Goal: Information Seeking & Learning: Learn about a topic

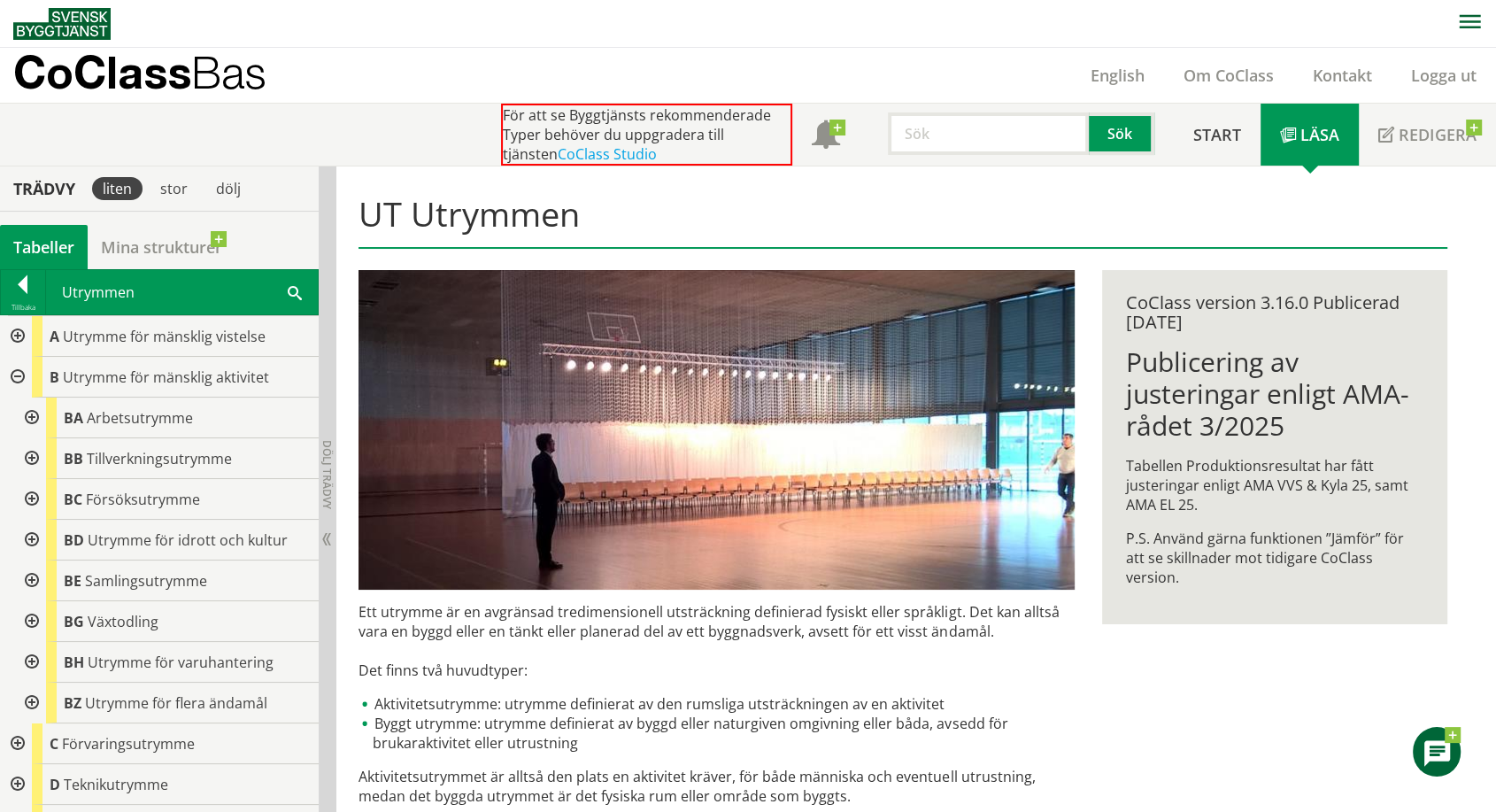
click at [19, 282] on div at bounding box center [23, 288] width 45 height 25
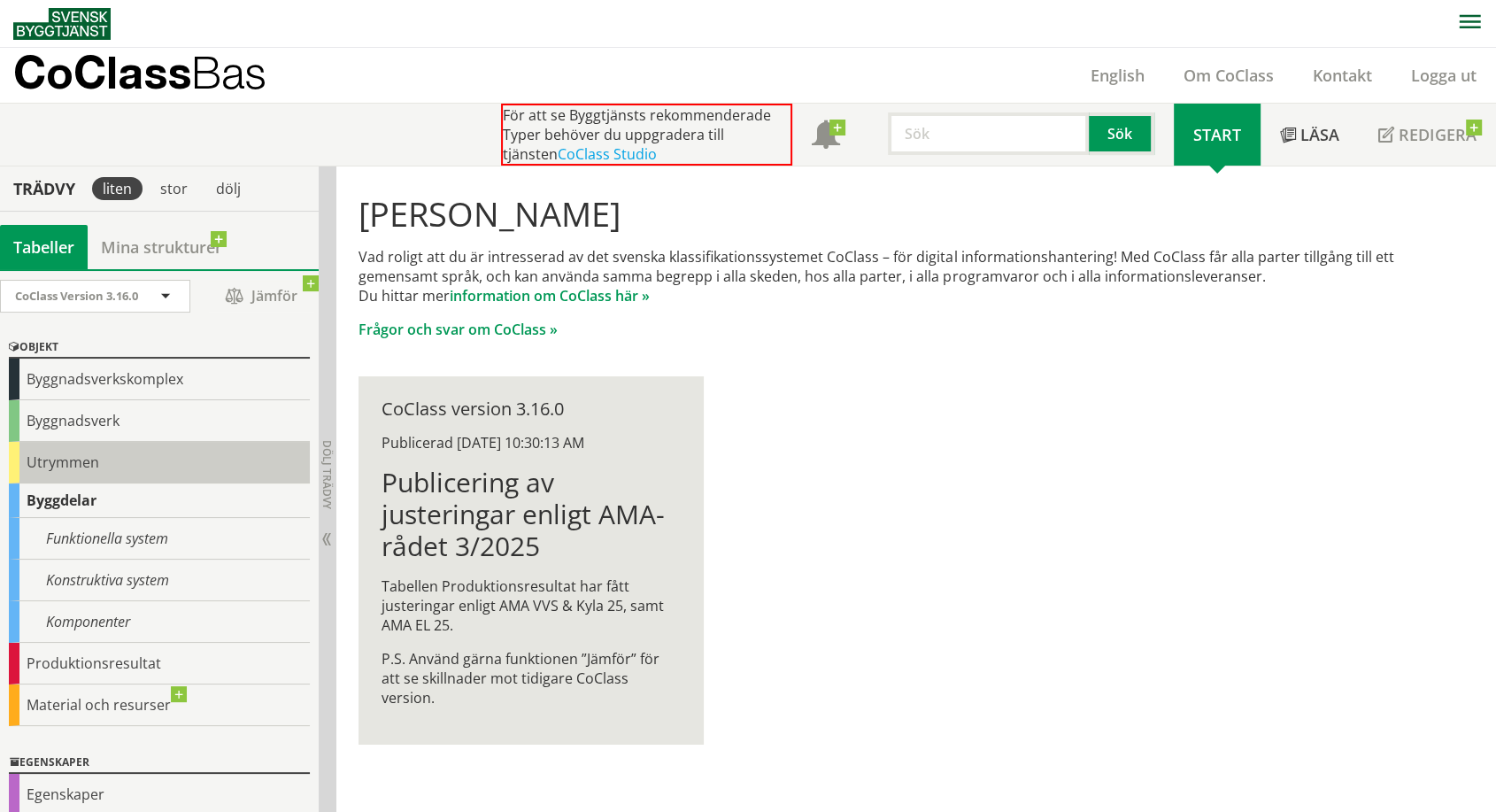
click at [13, 461] on div "Utrymmen" at bounding box center [160, 462] width 301 height 42
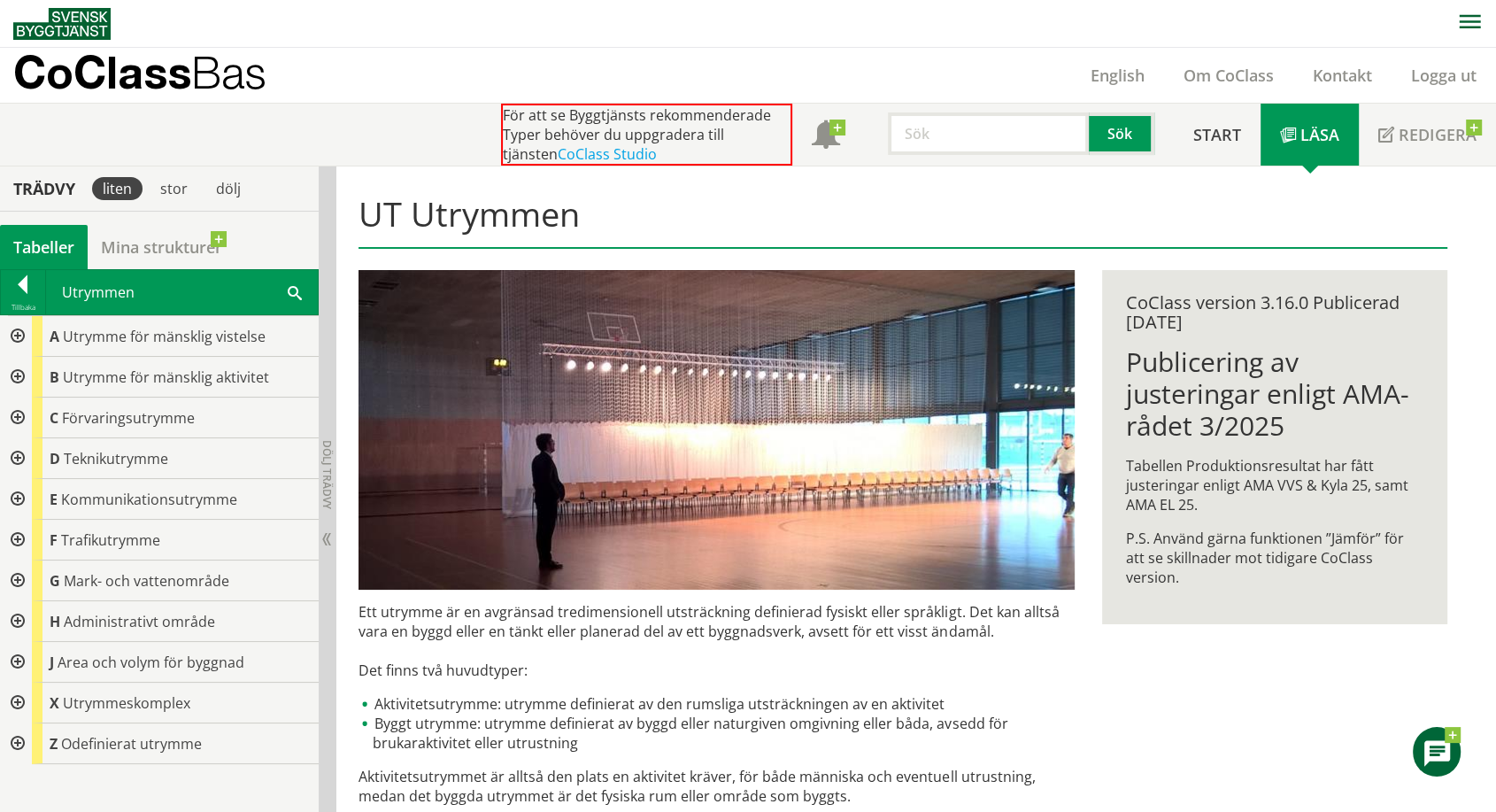
click at [14, 455] on div at bounding box center [16, 458] width 32 height 41
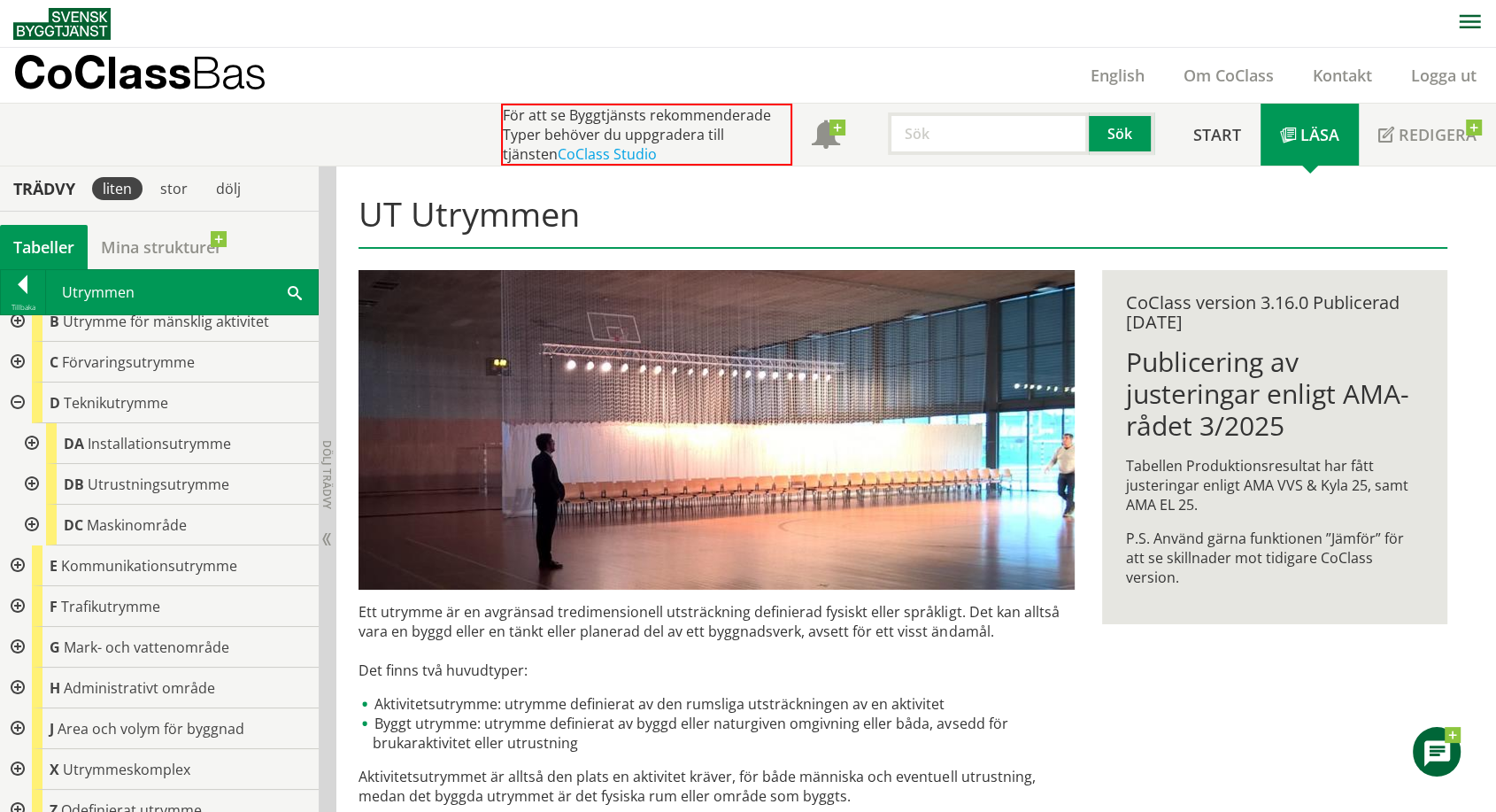
scroll to position [73, 0]
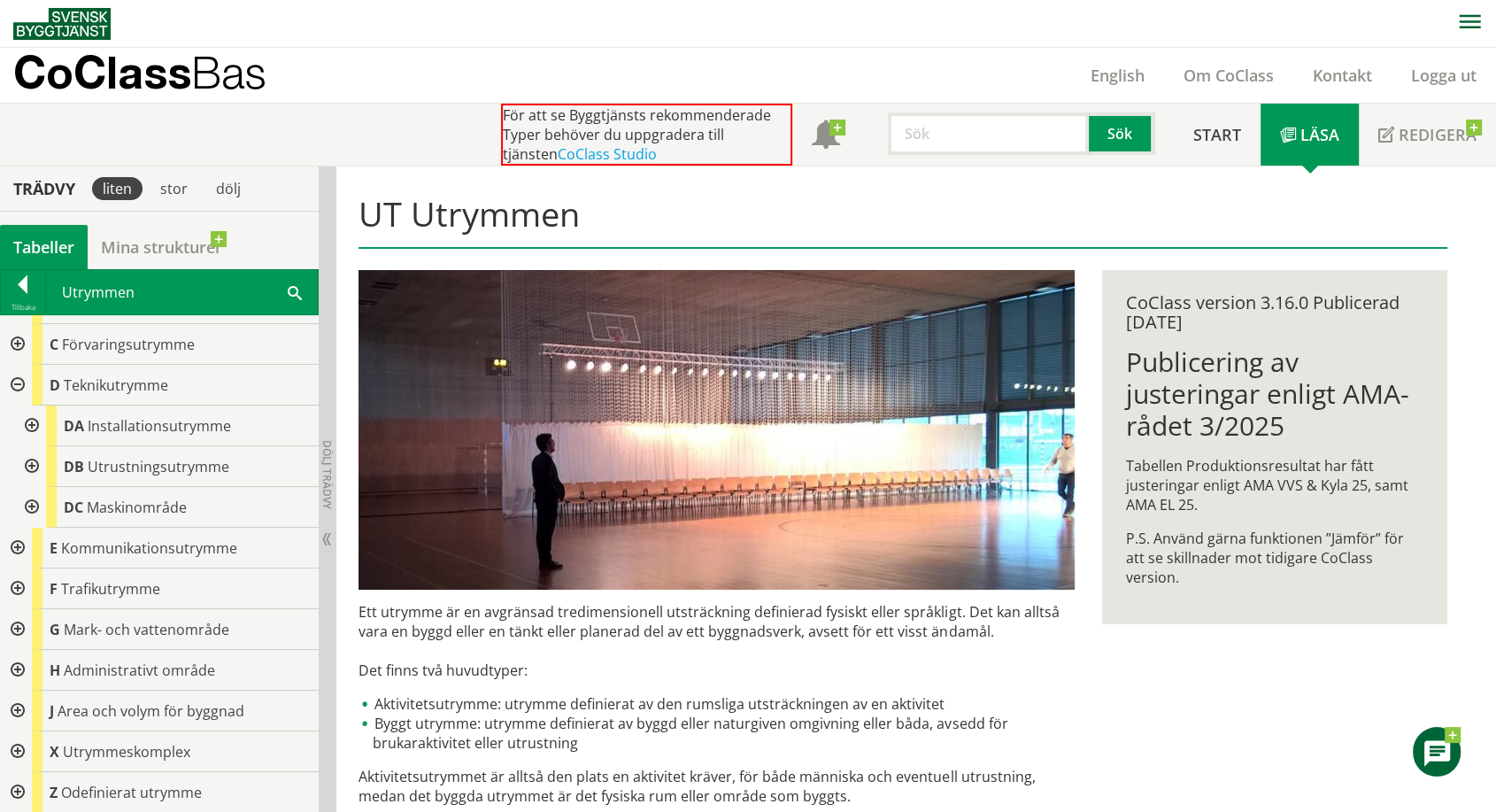
click at [17, 628] on div at bounding box center [16, 629] width 32 height 41
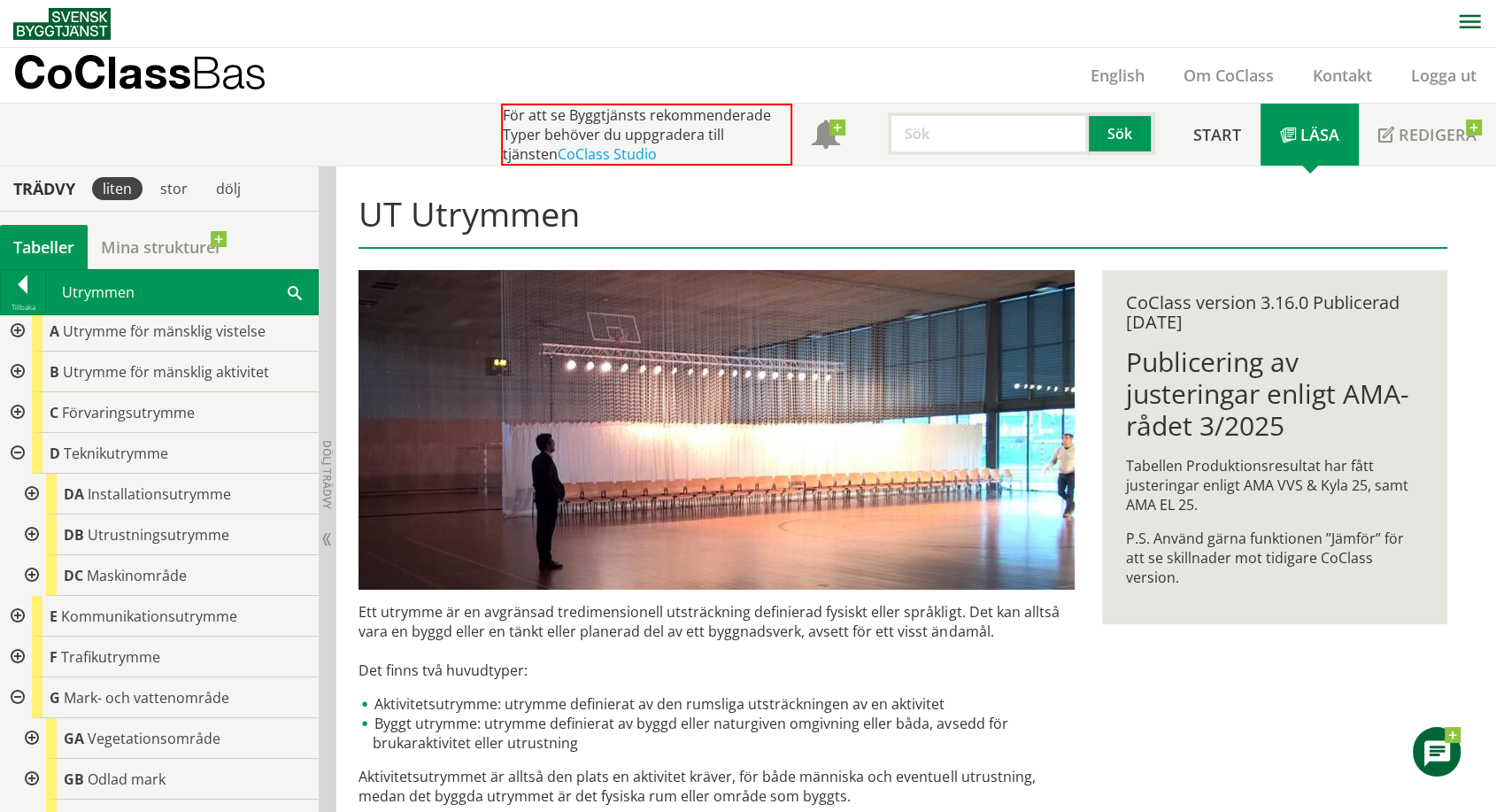
scroll to position [0, 0]
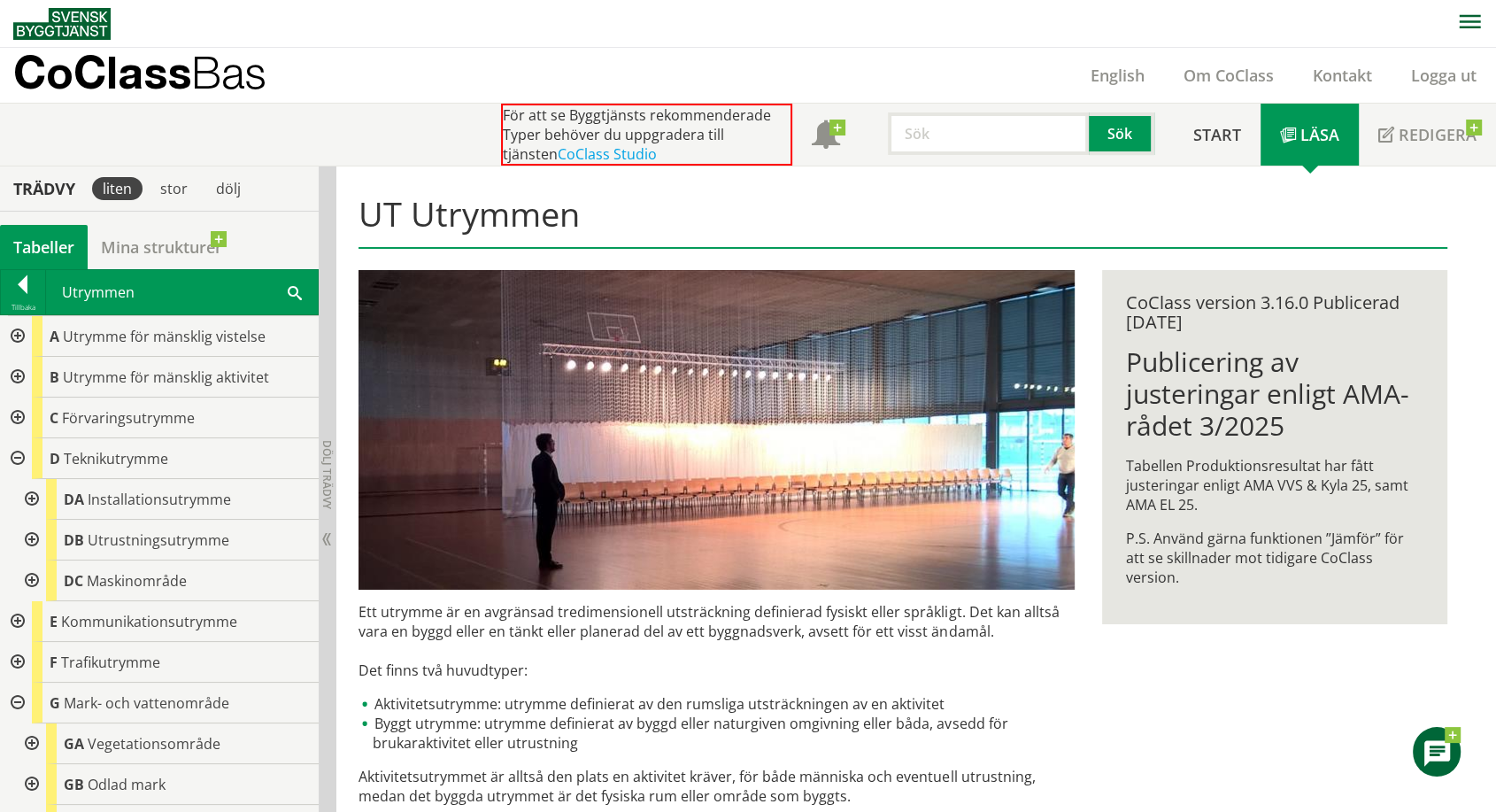
click at [22, 375] on div at bounding box center [16, 377] width 32 height 41
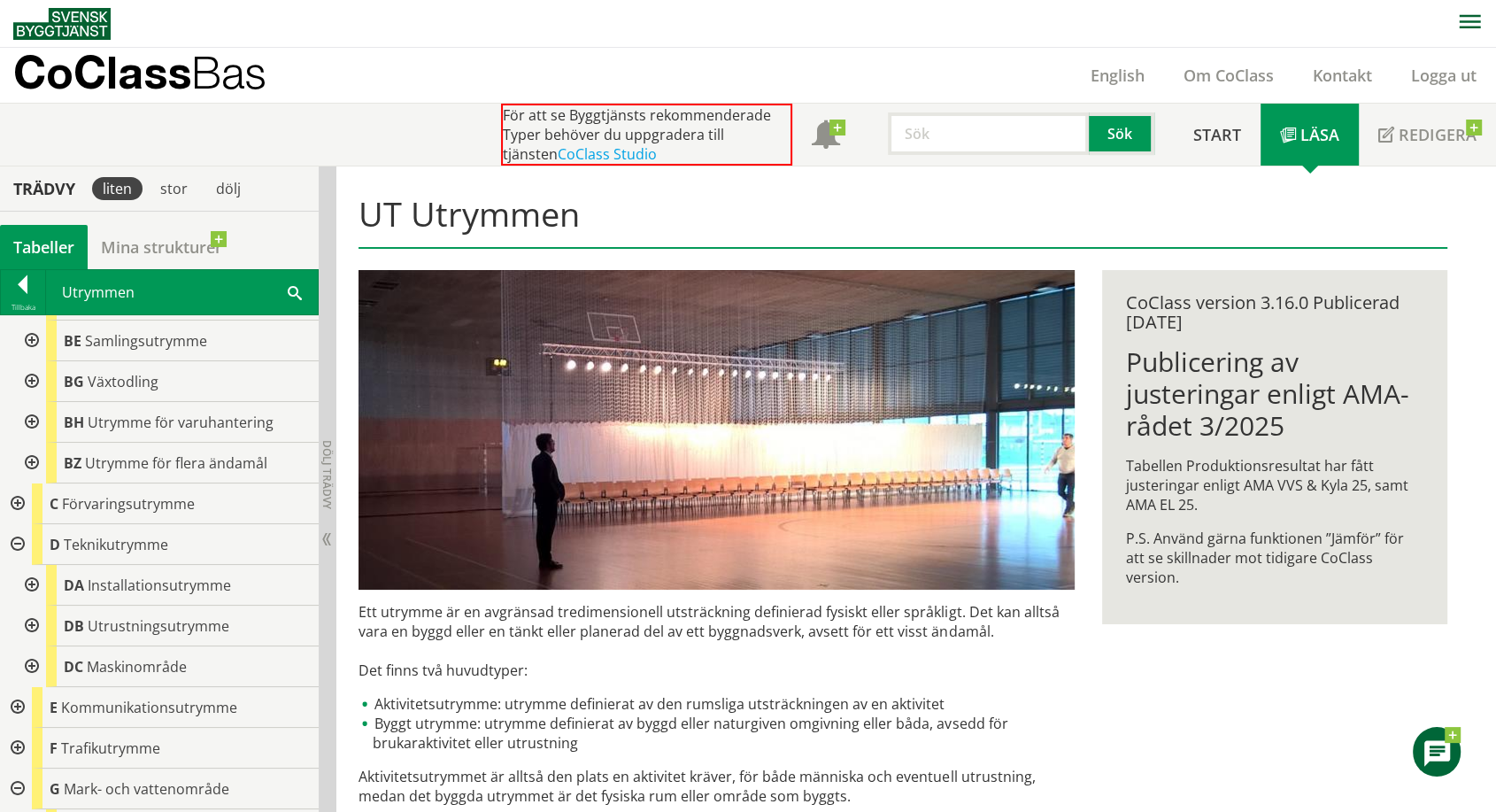
scroll to position [284, 0]
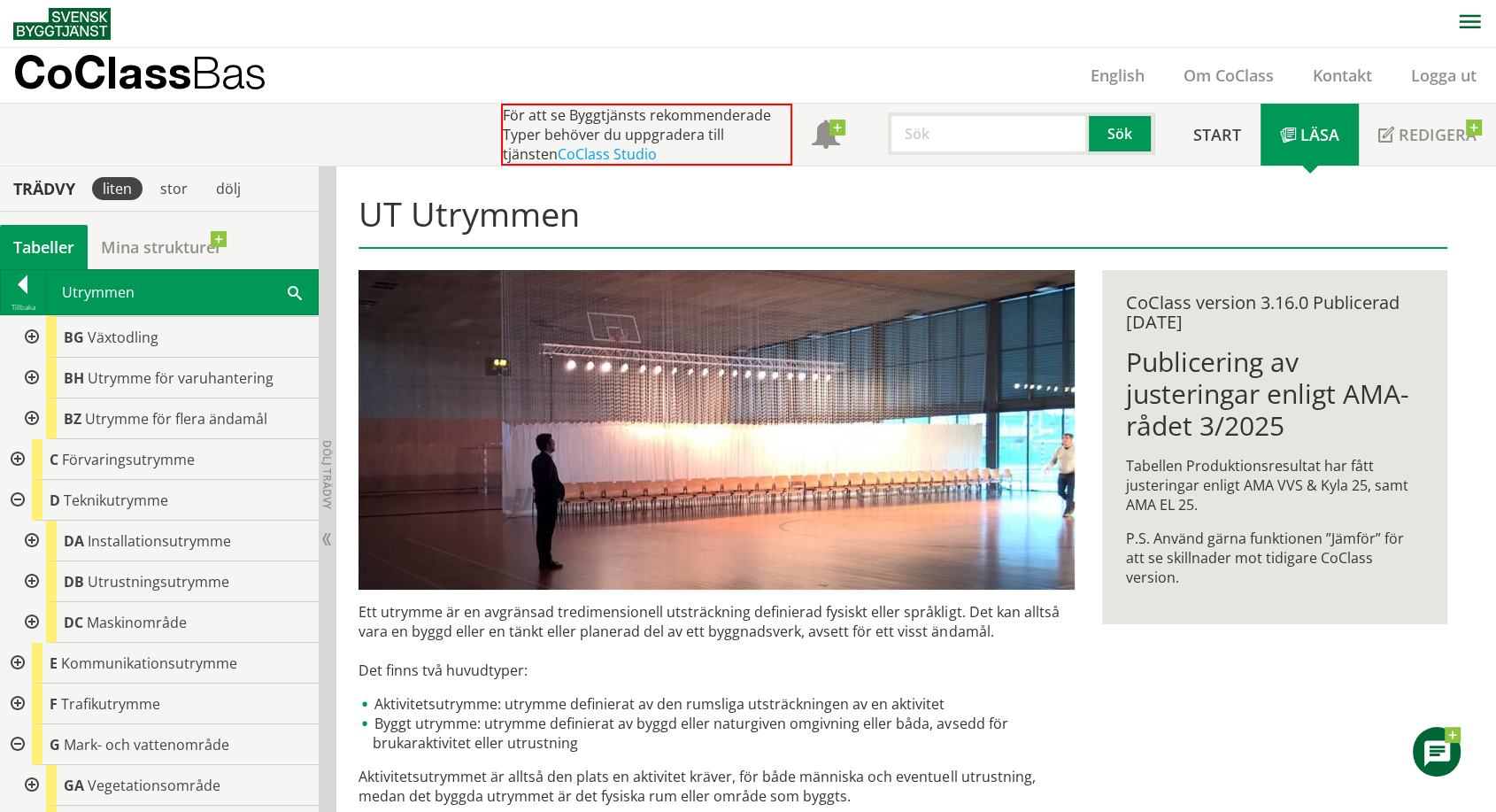
click at [15, 494] on div at bounding box center [16, 500] width 32 height 41
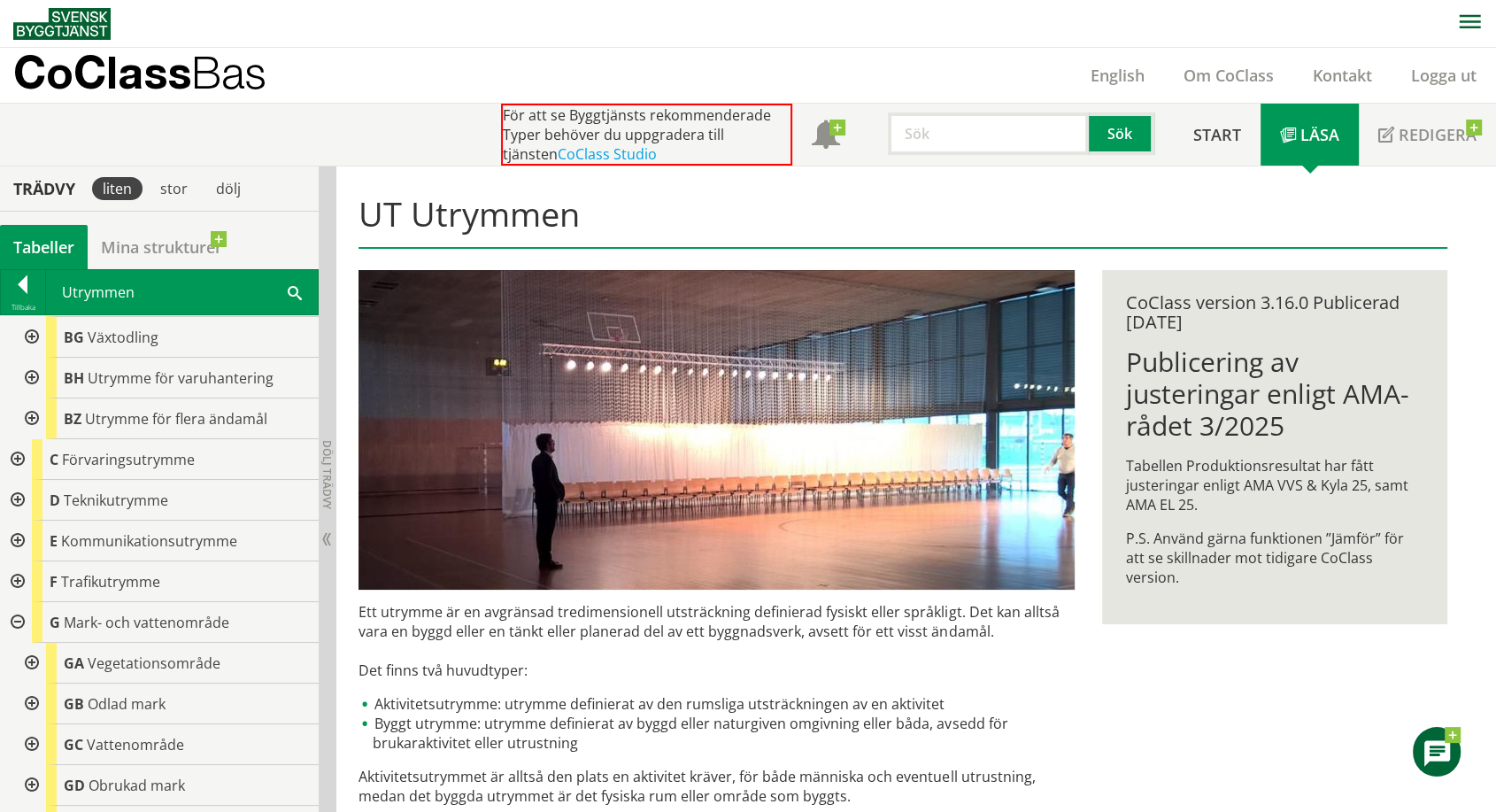
click at [14, 614] on div at bounding box center [16, 623] width 32 height 41
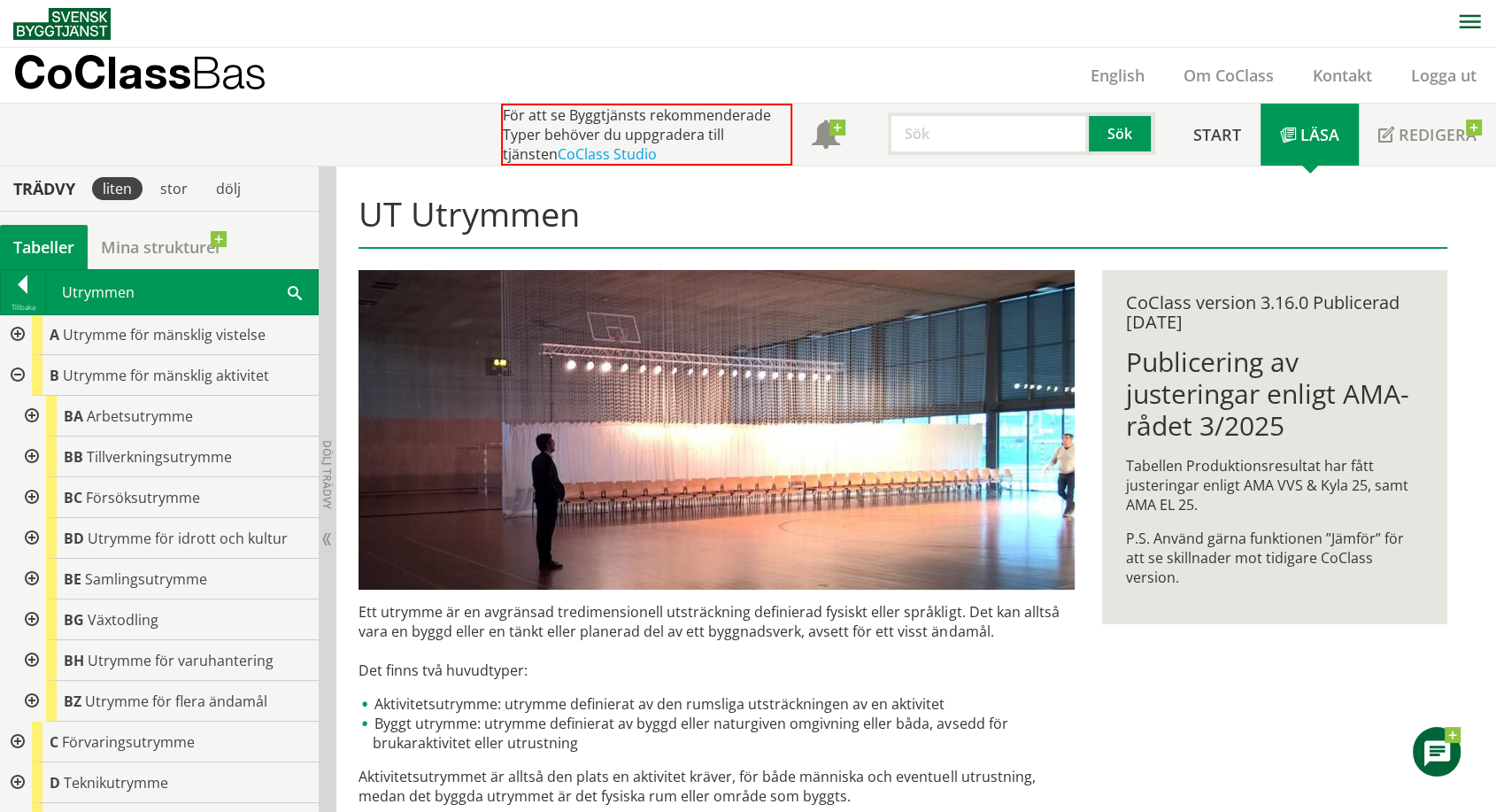
scroll to position [0, 0]
click at [21, 375] on div at bounding box center [16, 377] width 32 height 41
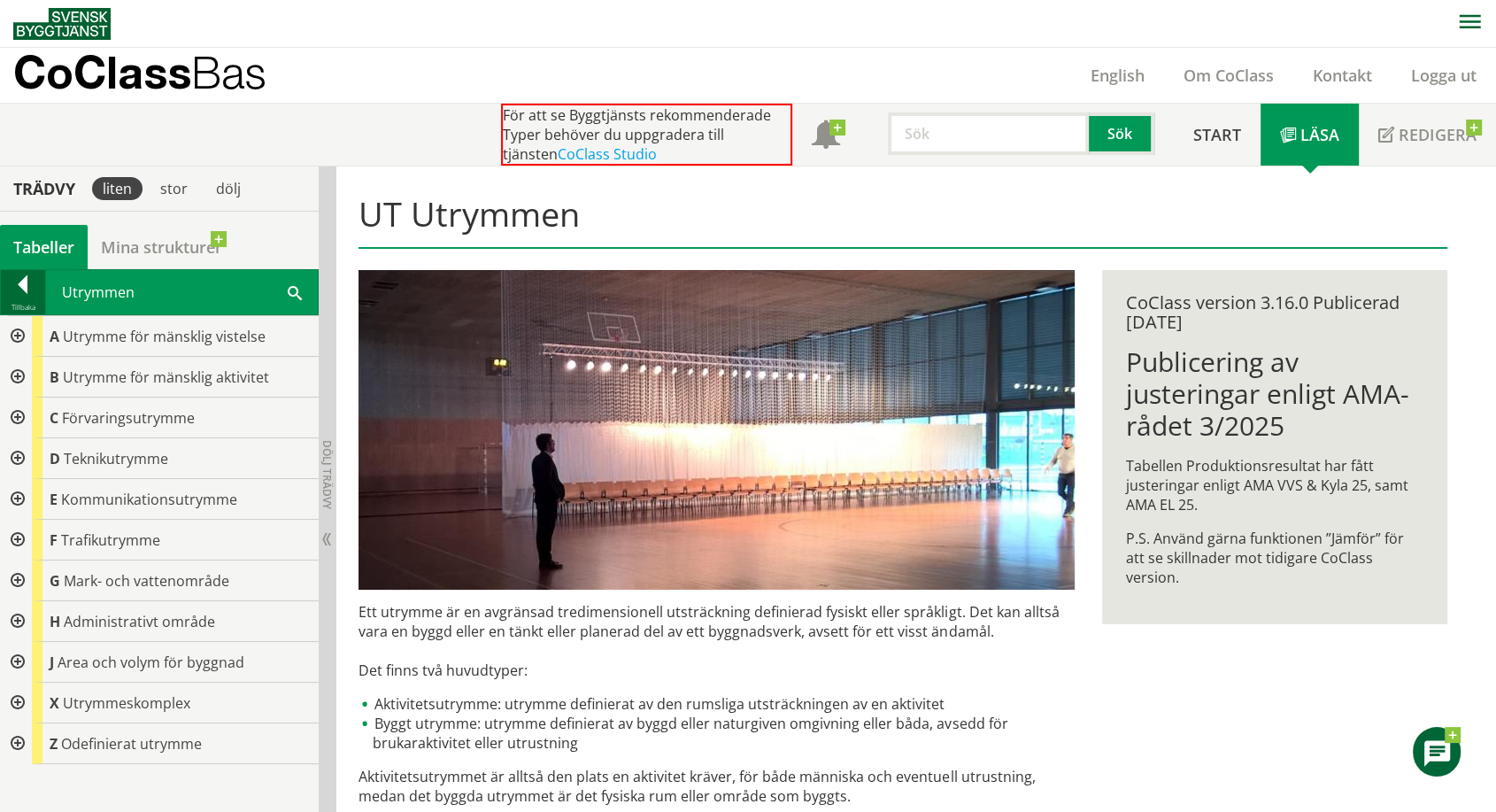
click at [24, 276] on div at bounding box center [23, 288] width 45 height 25
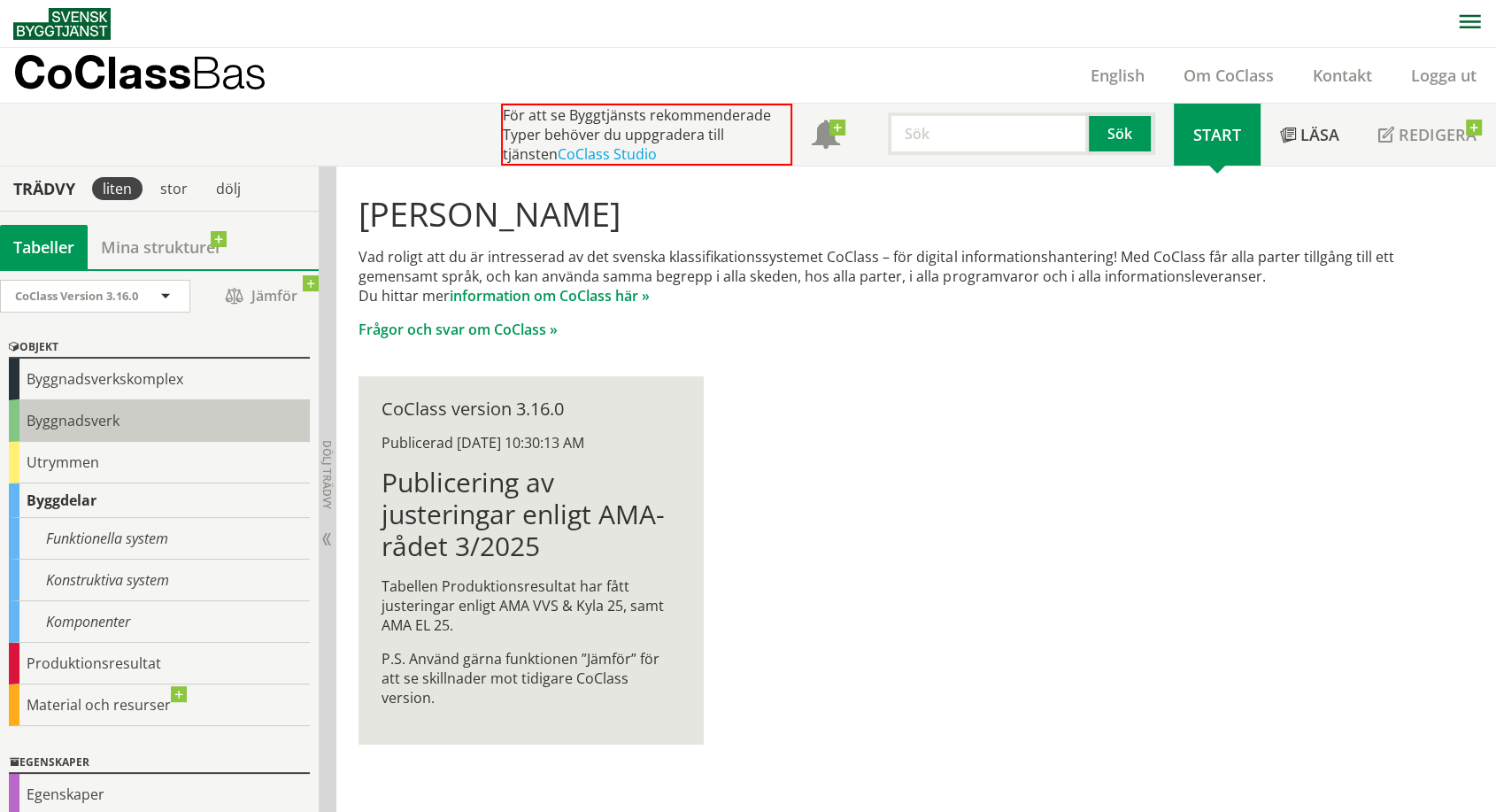
click at [16, 412] on div "Byggnadsverk" at bounding box center [160, 420] width 301 height 42
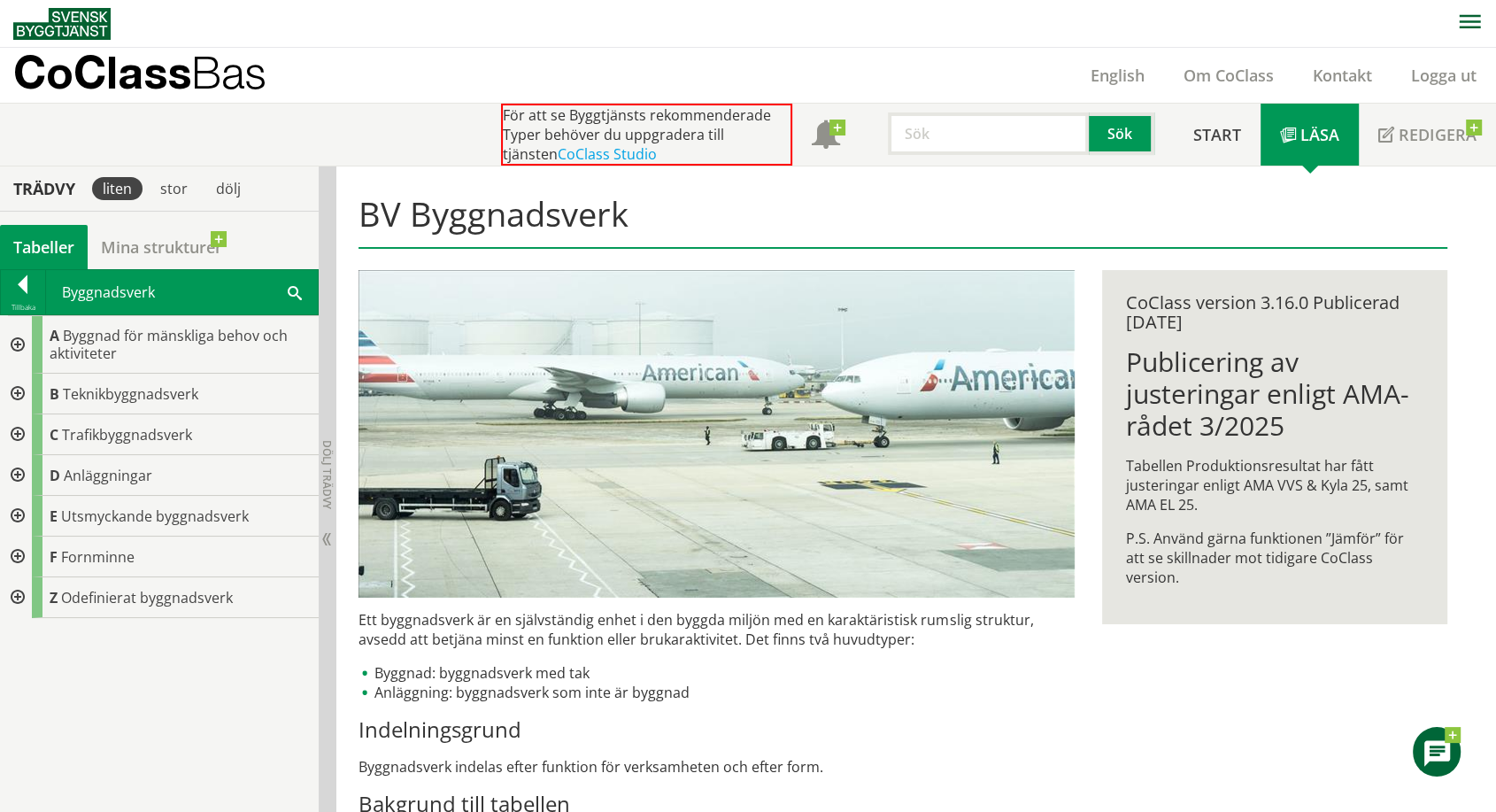
click at [21, 279] on div at bounding box center [23, 288] width 45 height 25
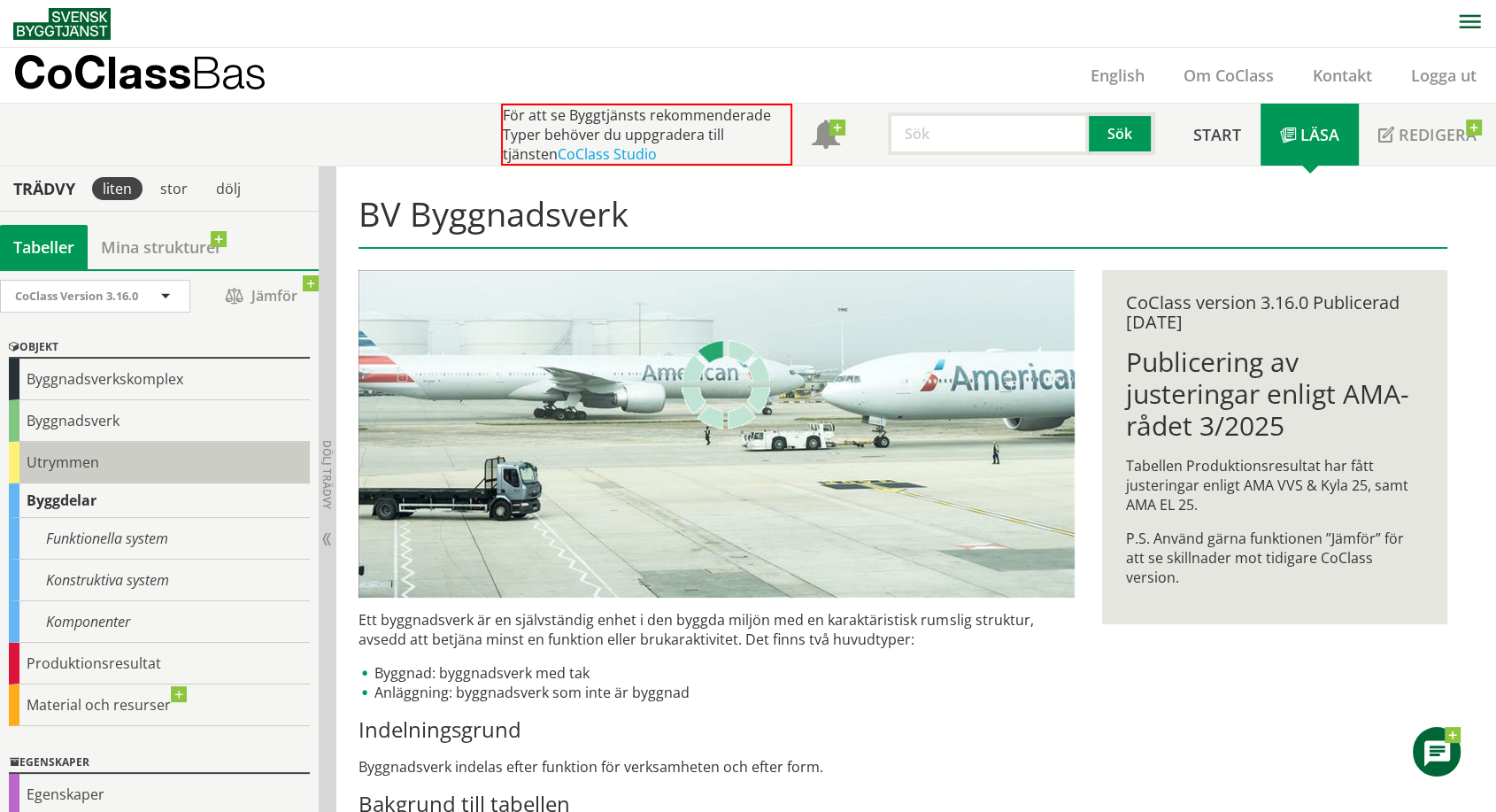
click at [19, 467] on div "Utrymmen" at bounding box center [160, 462] width 301 height 42
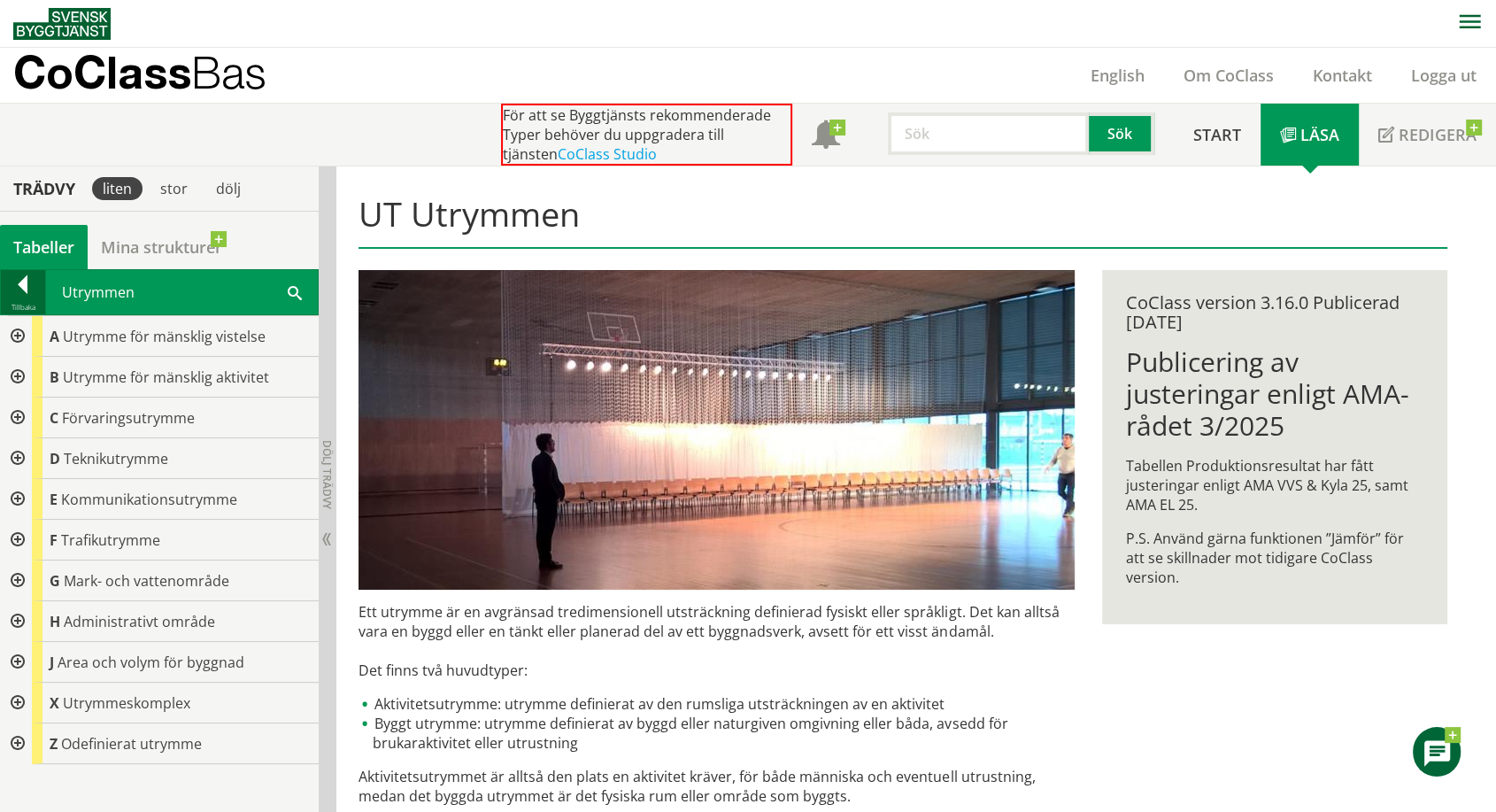
click at [21, 281] on div at bounding box center [23, 288] width 45 height 25
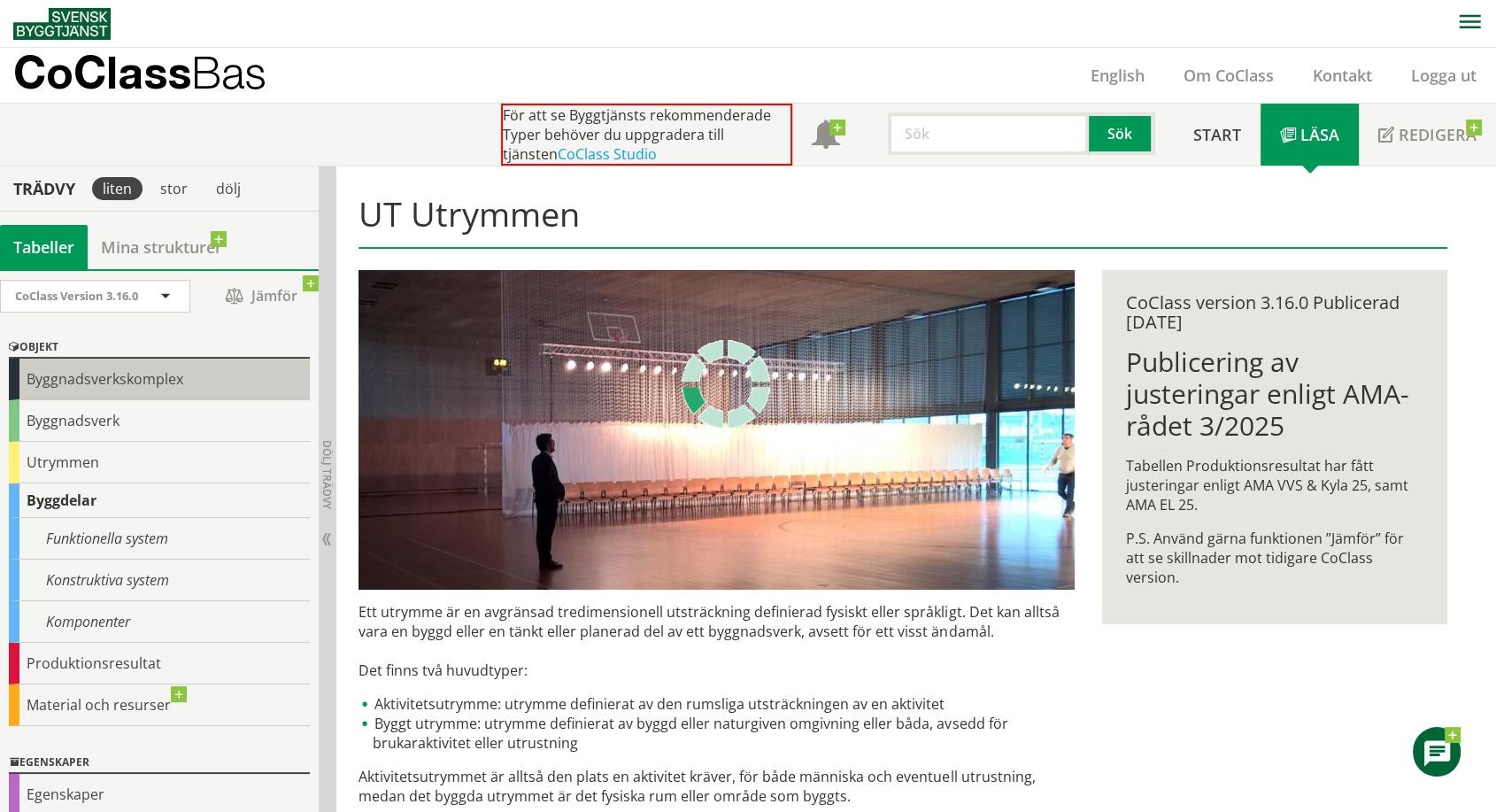
click at [16, 379] on div "Byggnadsverkskomplex" at bounding box center [160, 379] width 301 height 42
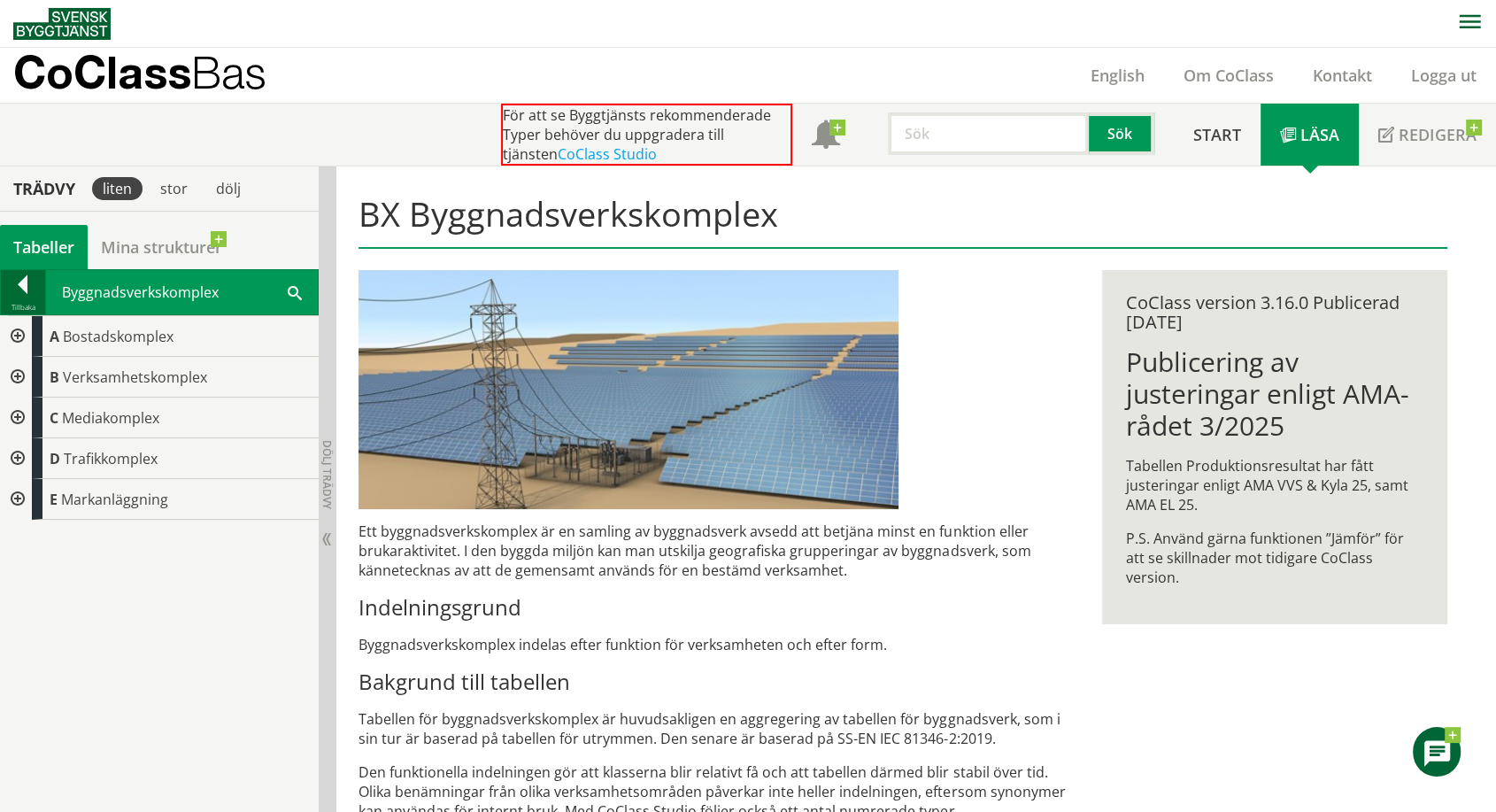
click at [25, 279] on div at bounding box center [23, 288] width 45 height 25
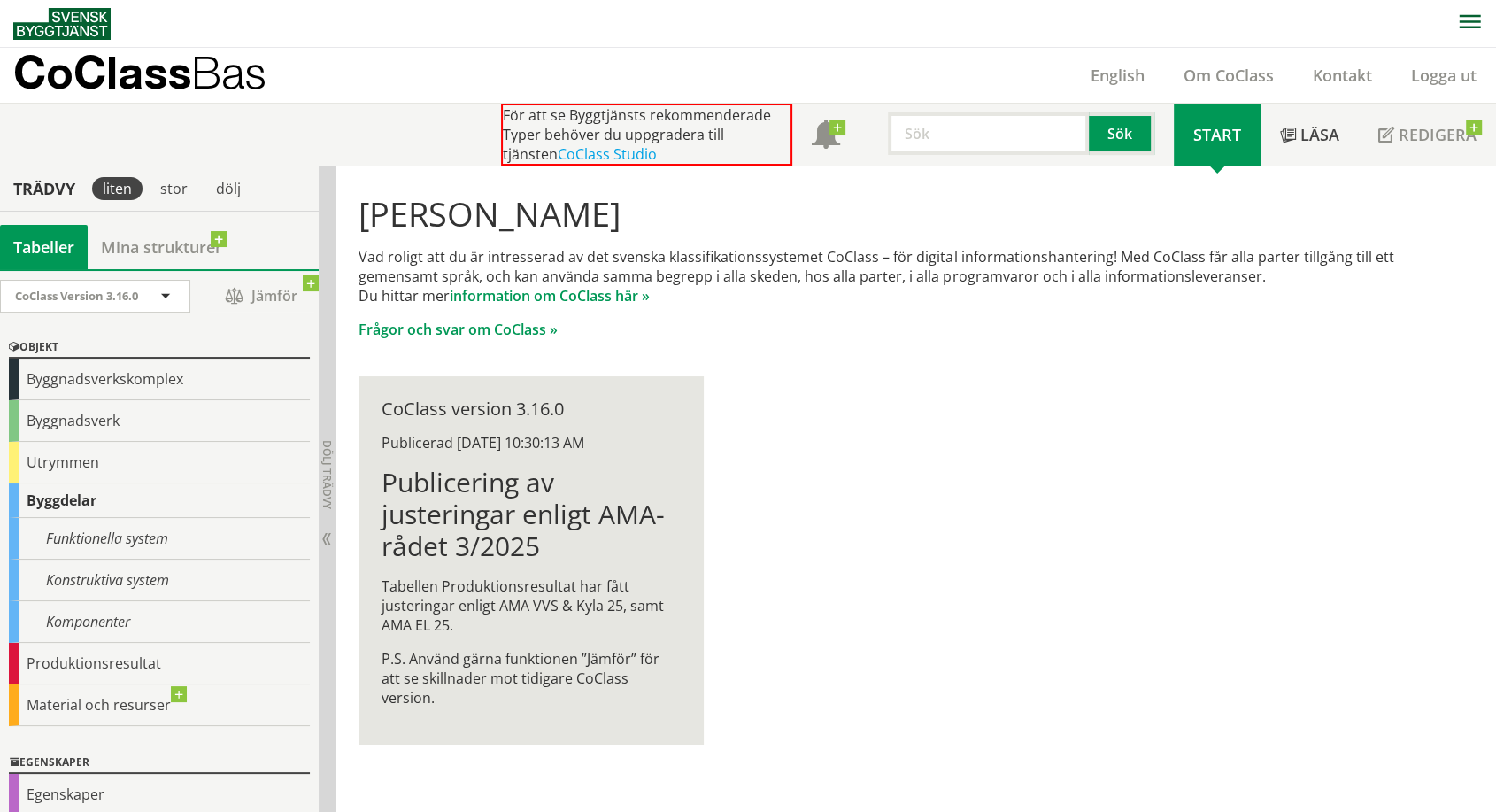
click at [59, 496] on div "Byggdelar" at bounding box center [160, 500] width 301 height 34
click at [13, 497] on div "Byggdelar" at bounding box center [160, 500] width 301 height 34
click at [94, 537] on div "Funktionella system" at bounding box center [160, 538] width 301 height 42
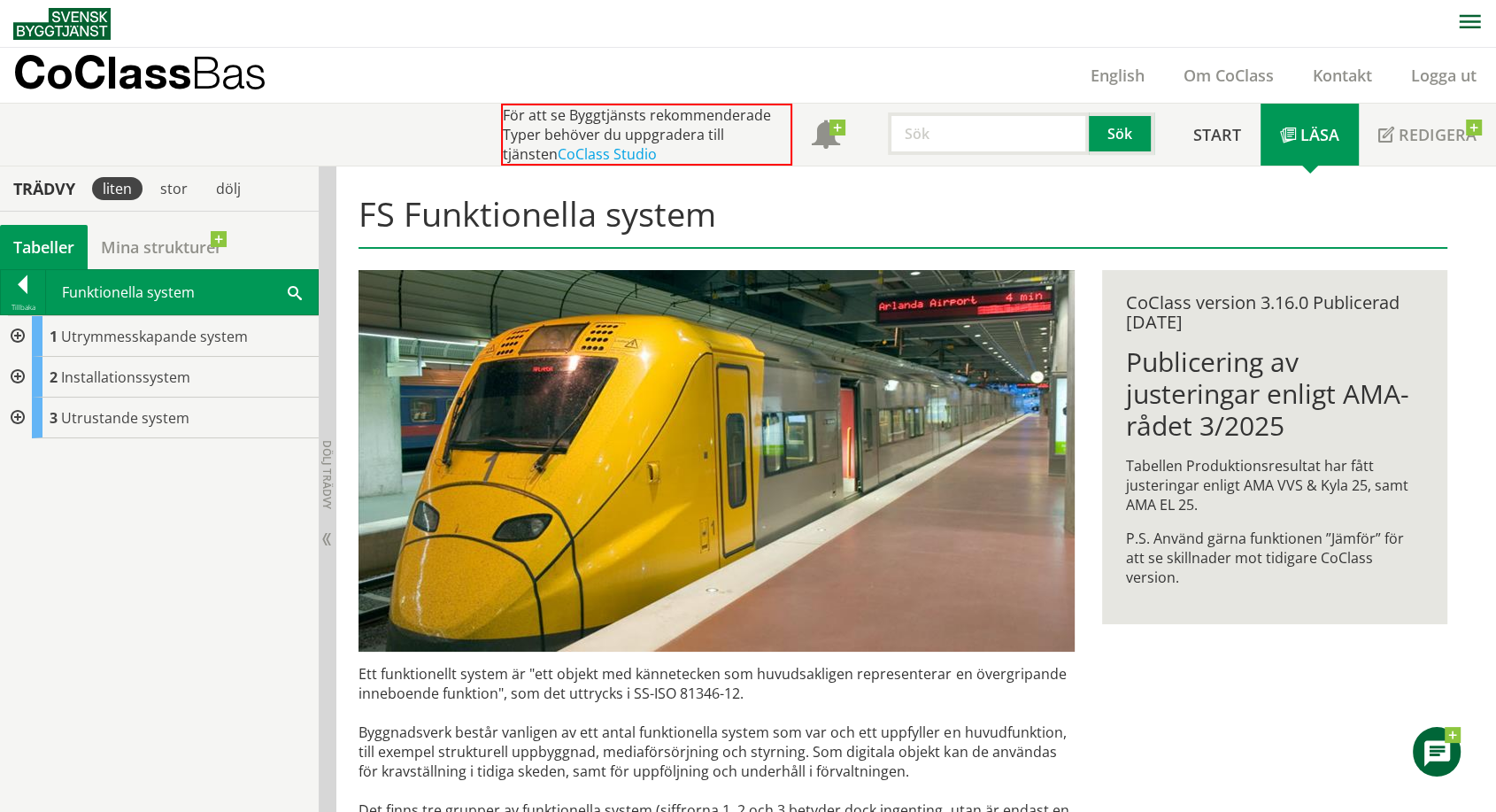
click at [10, 329] on div at bounding box center [16, 337] width 32 height 41
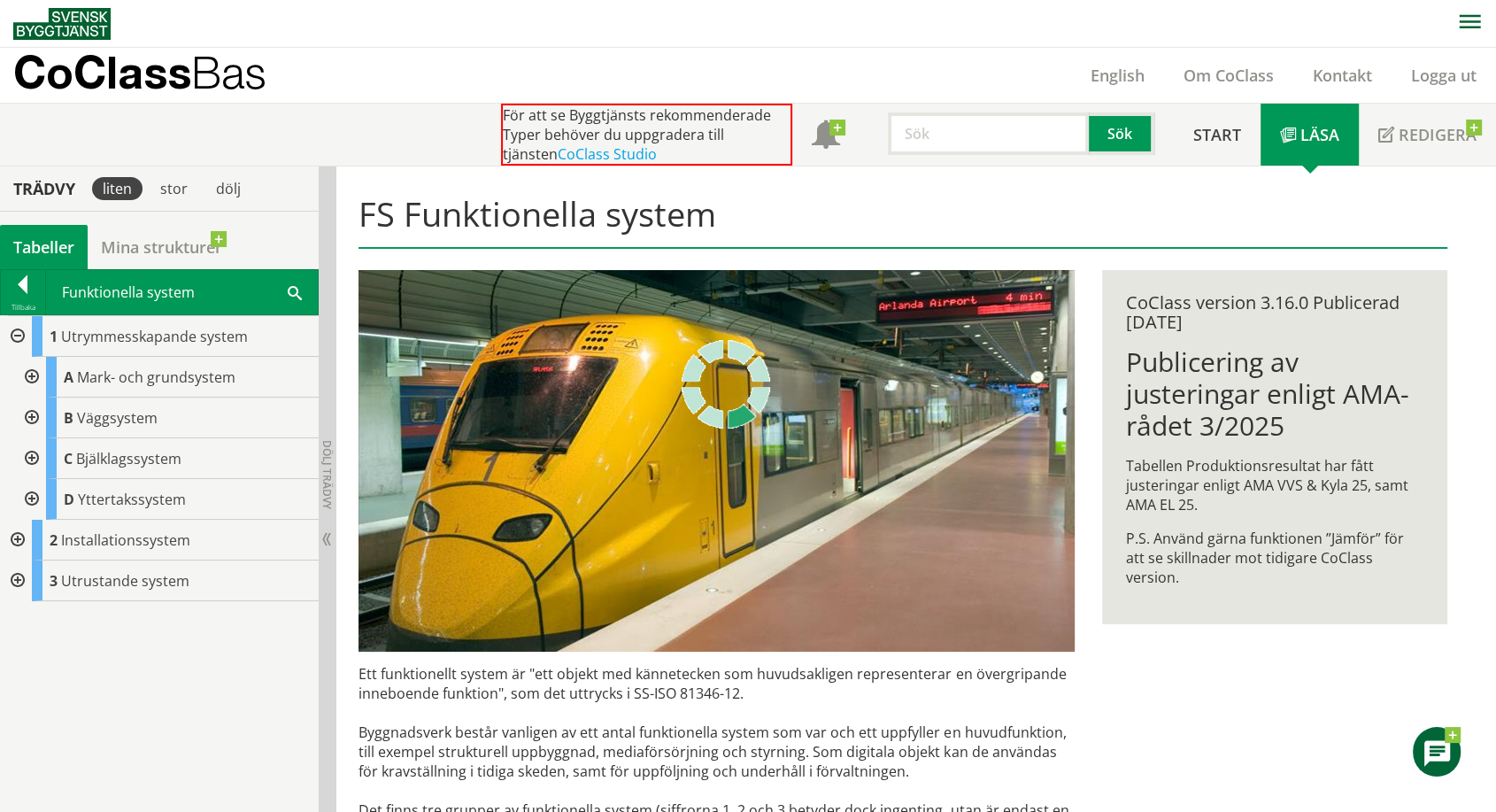
click at [13, 541] on div at bounding box center [16, 540] width 32 height 41
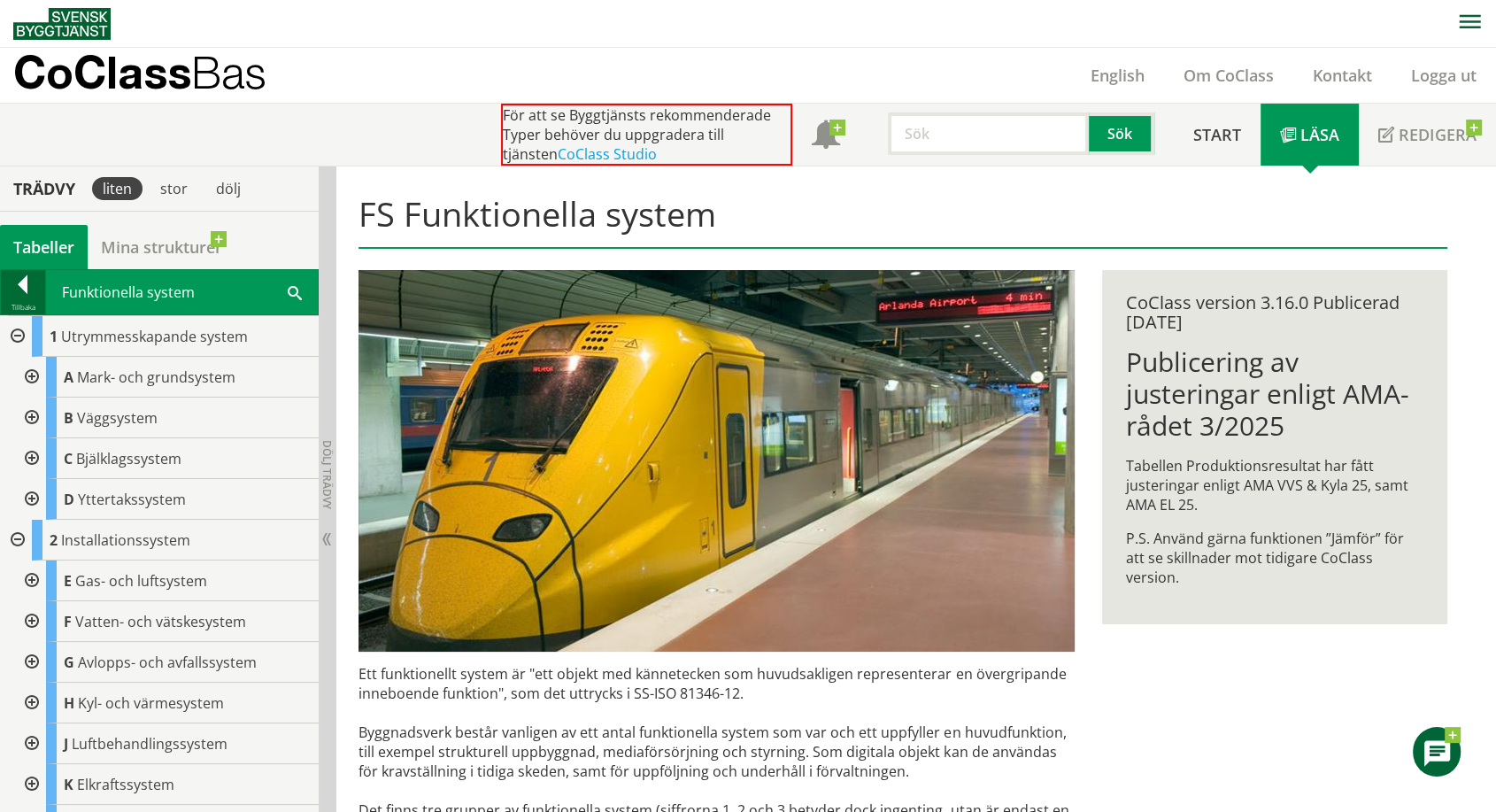
click at [28, 283] on div at bounding box center [23, 288] width 45 height 25
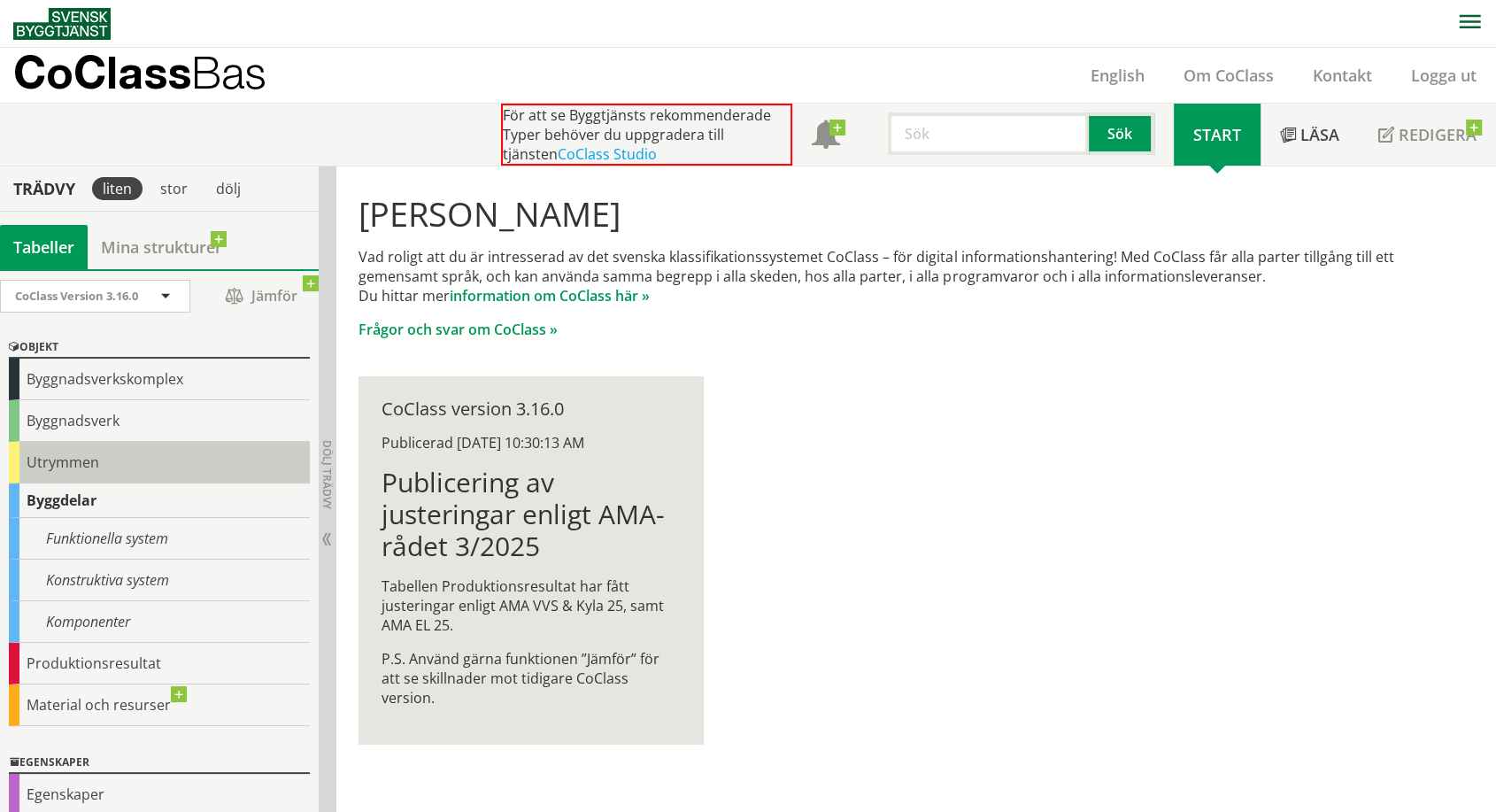
click at [19, 455] on div "Utrymmen" at bounding box center [160, 462] width 301 height 42
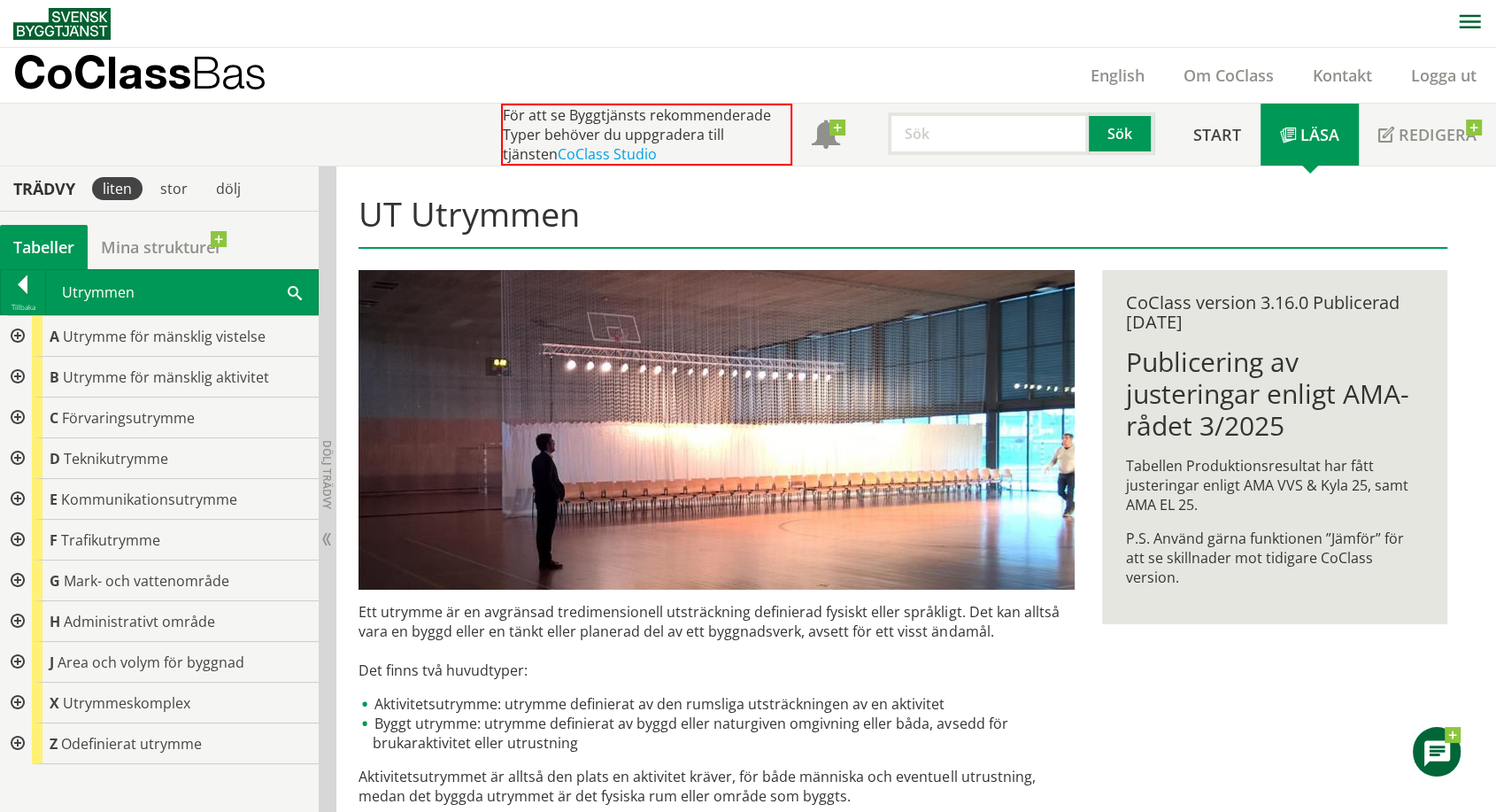
click at [296, 297] on span at bounding box center [294, 291] width 14 height 19
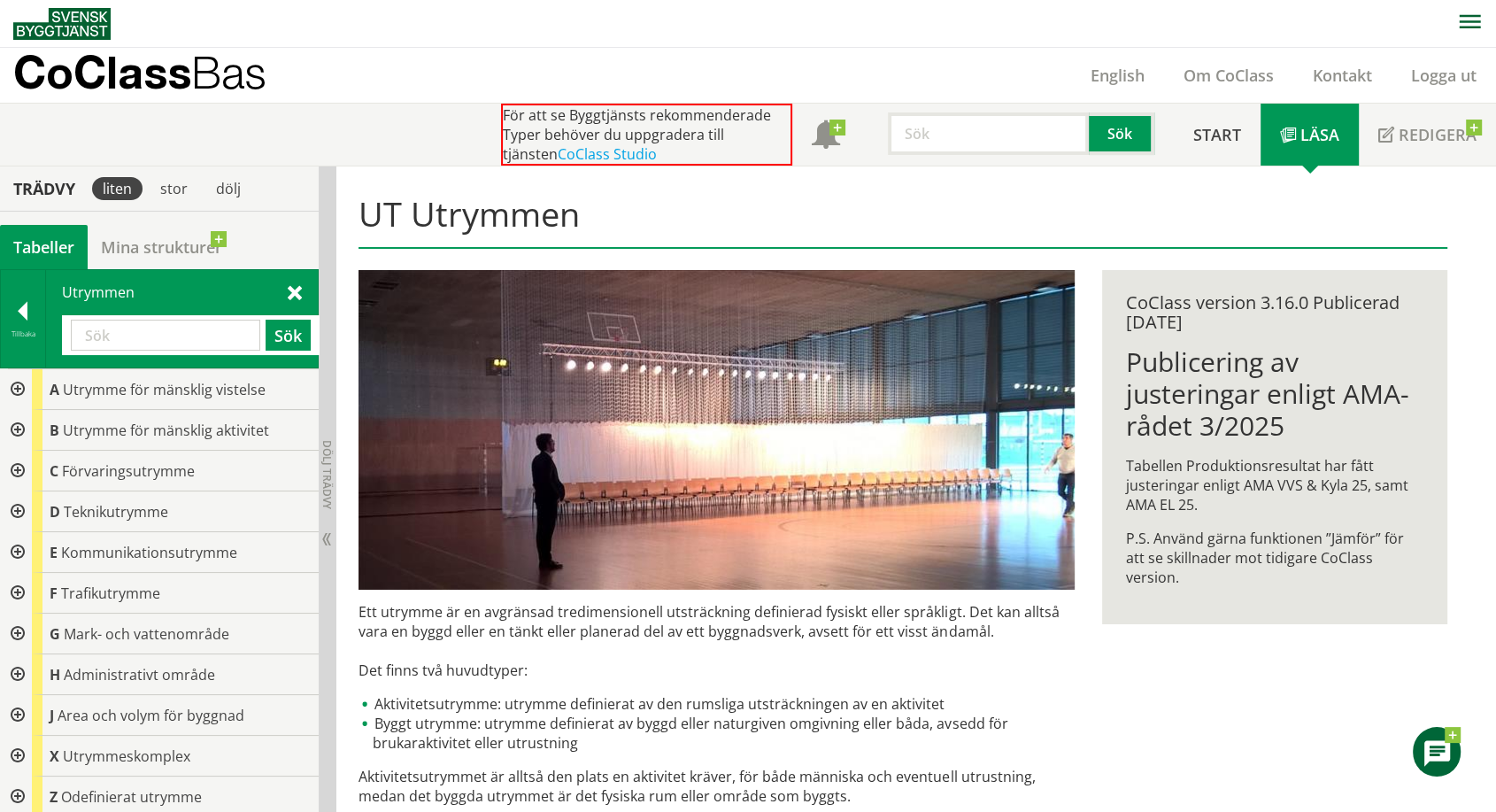
click at [158, 335] on input "text" at bounding box center [165, 334] width 189 height 31
type input "stängsel"
click at [290, 336] on button "Sök" at bounding box center [288, 334] width 45 height 31
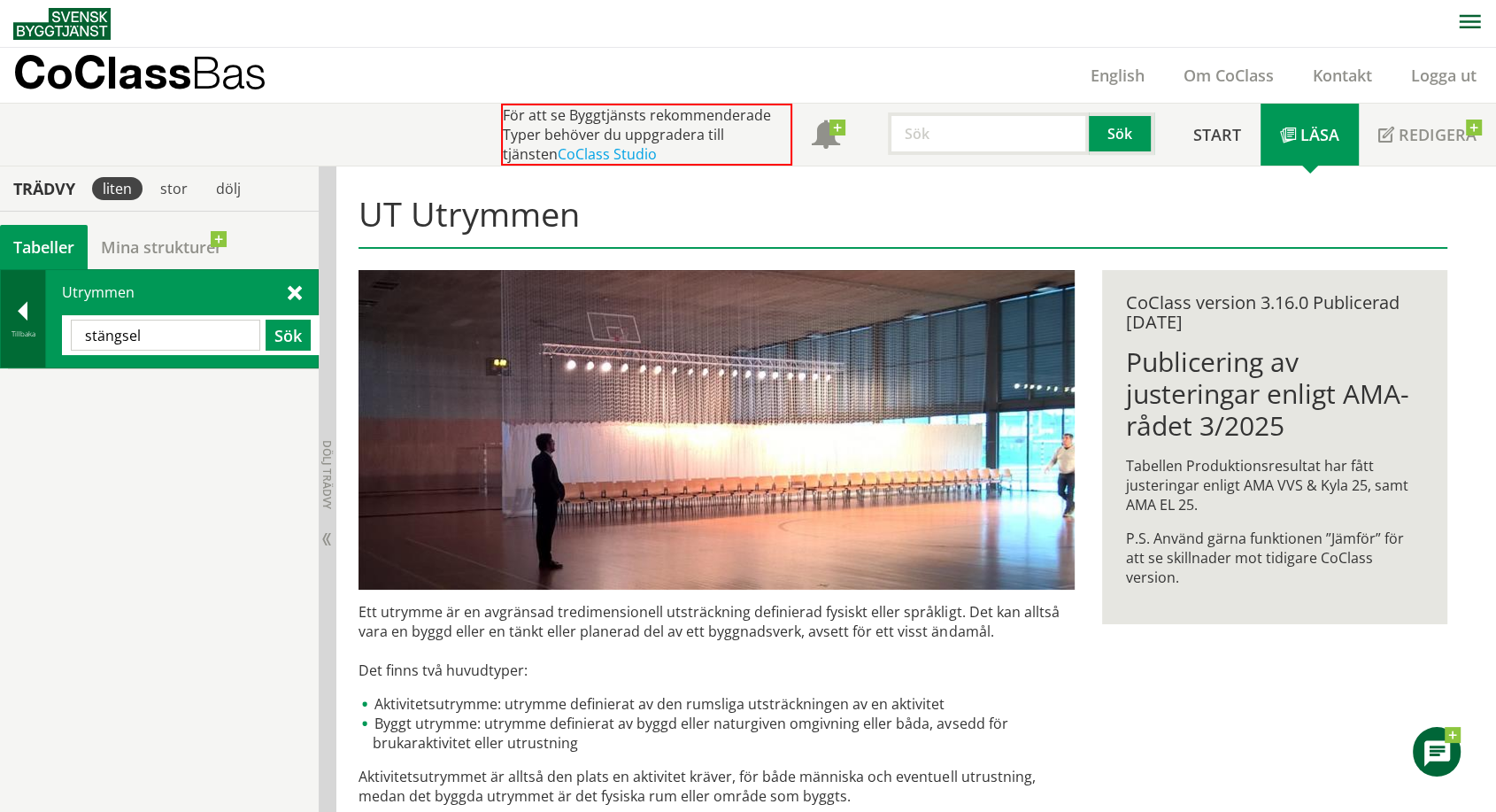
drag, startPoint x: 290, startPoint y: 336, endPoint x: 29, endPoint y: 306, distance: 262.7
click at [29, 306] on div "Tillbaka Utrymmen stängsel Sök" at bounding box center [159, 318] width 318 height 99
click at [13, 310] on div at bounding box center [23, 314] width 45 height 25
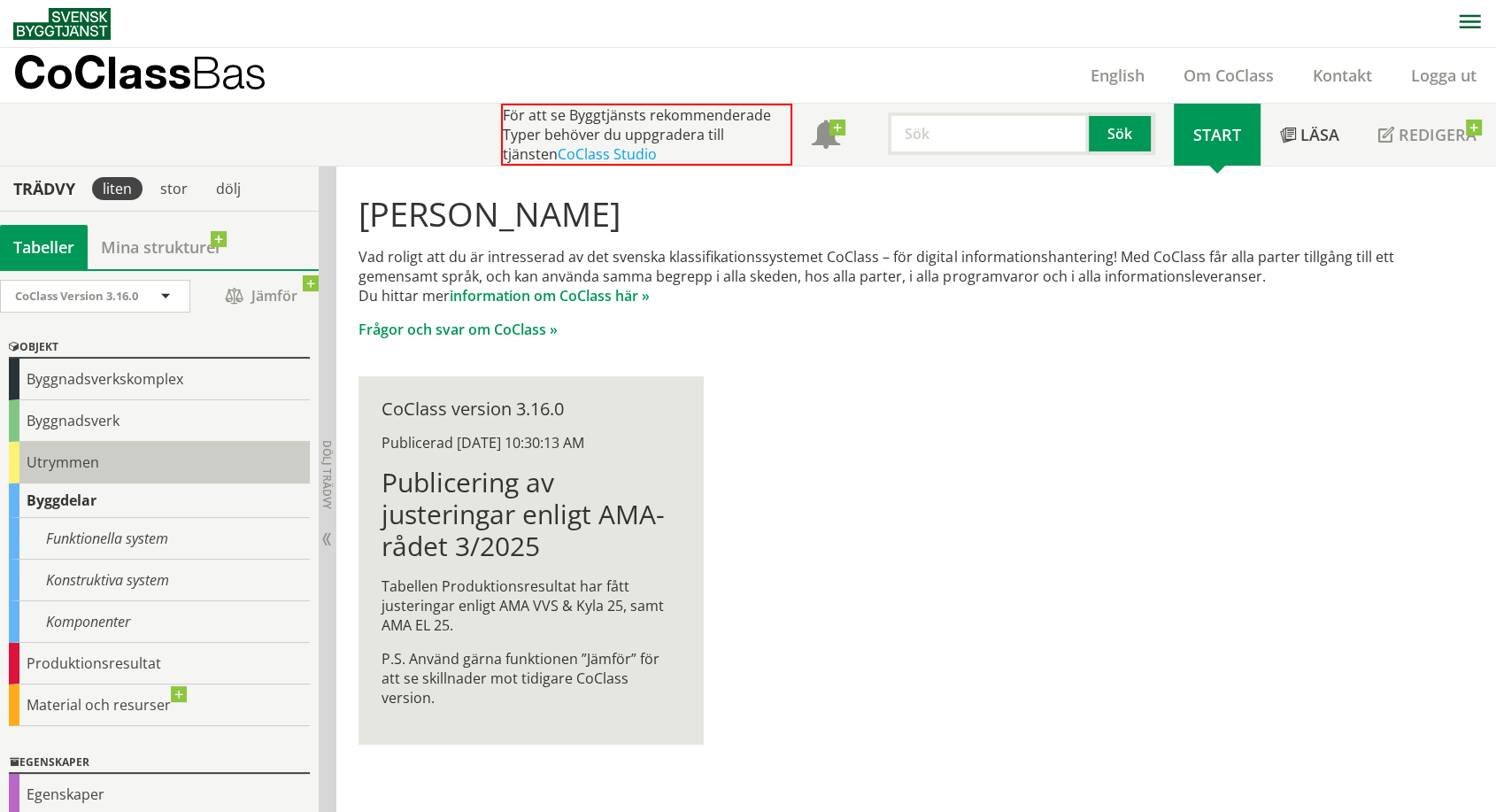
click at [20, 455] on div "Utrymmen" at bounding box center [160, 462] width 301 height 42
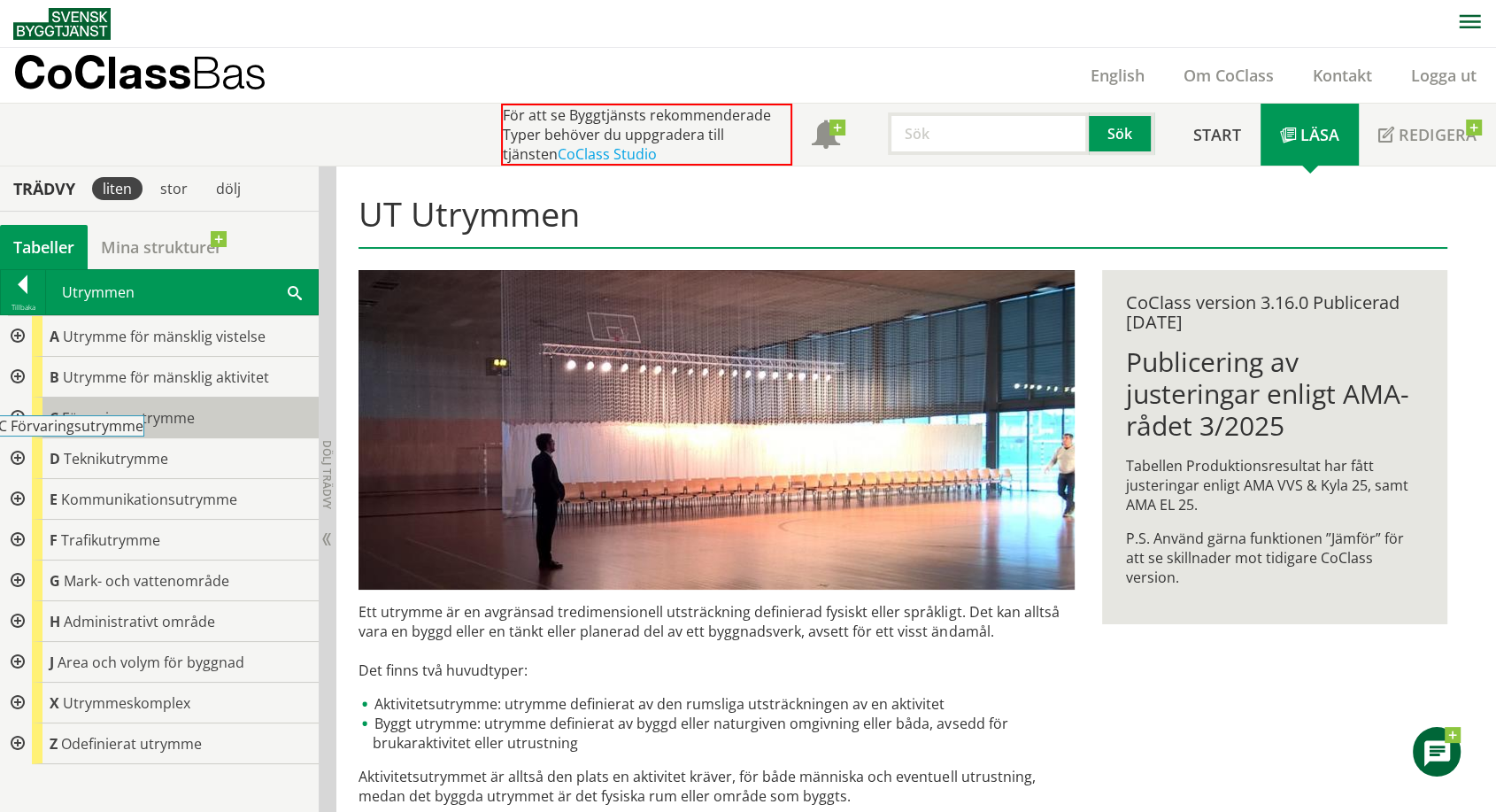
drag, startPoint x: 311, startPoint y: 416, endPoint x: 308, endPoint y: 432, distance: 16.3
click at [308, 433] on div "C Förvaringsutrymme" at bounding box center [174, 418] width 287 height 41
drag, startPoint x: 1350, startPoint y: 702, endPoint x: 1374, endPoint y: 631, distance: 74.9
click at [1350, 702] on div "UT Utrymmen Ett utrymme är en avgränsad tredimensionell utsträckning definierad…" at bounding box center [903, 746] width 1133 height 1160
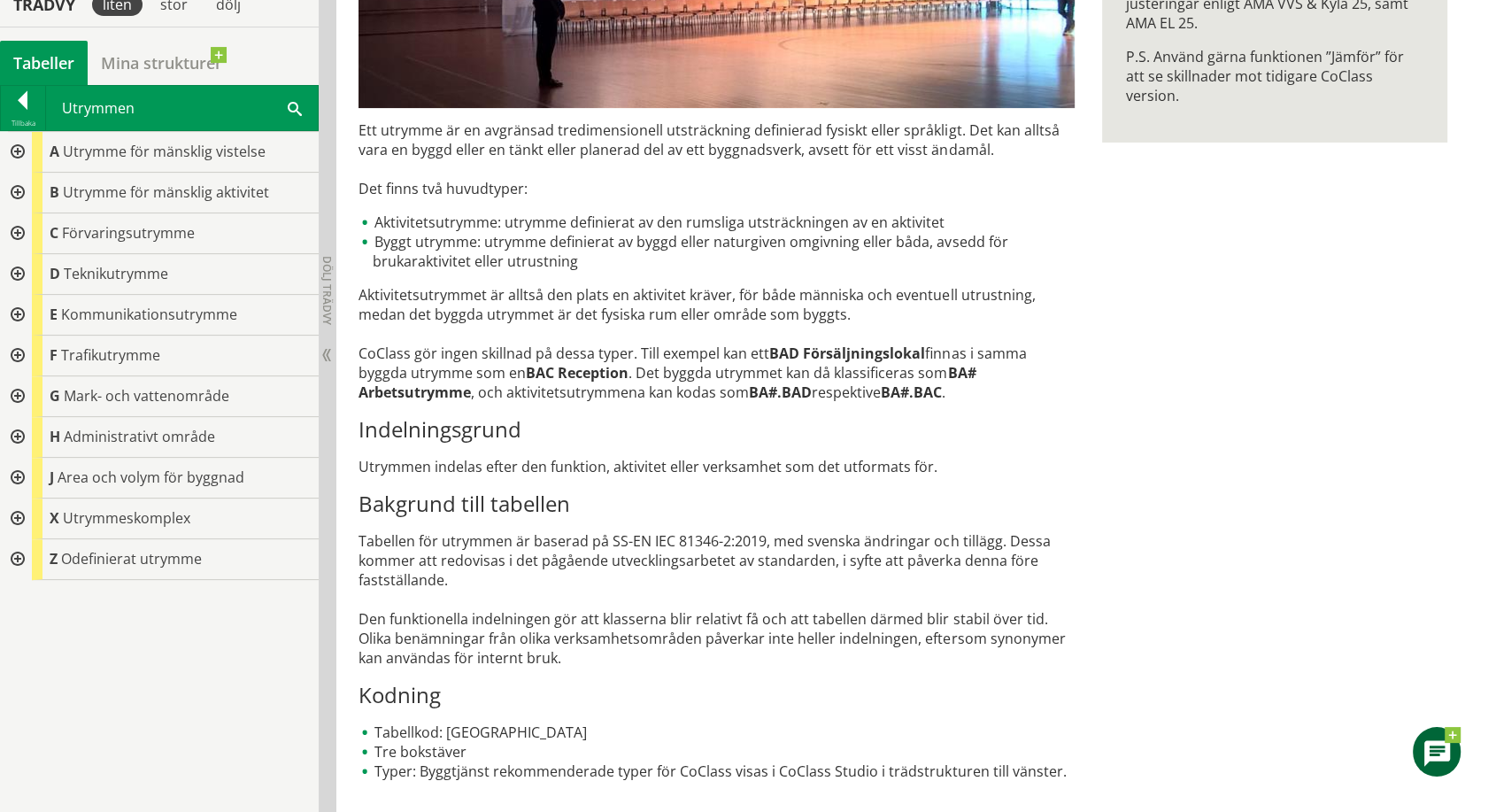
scroll to position [513, 0]
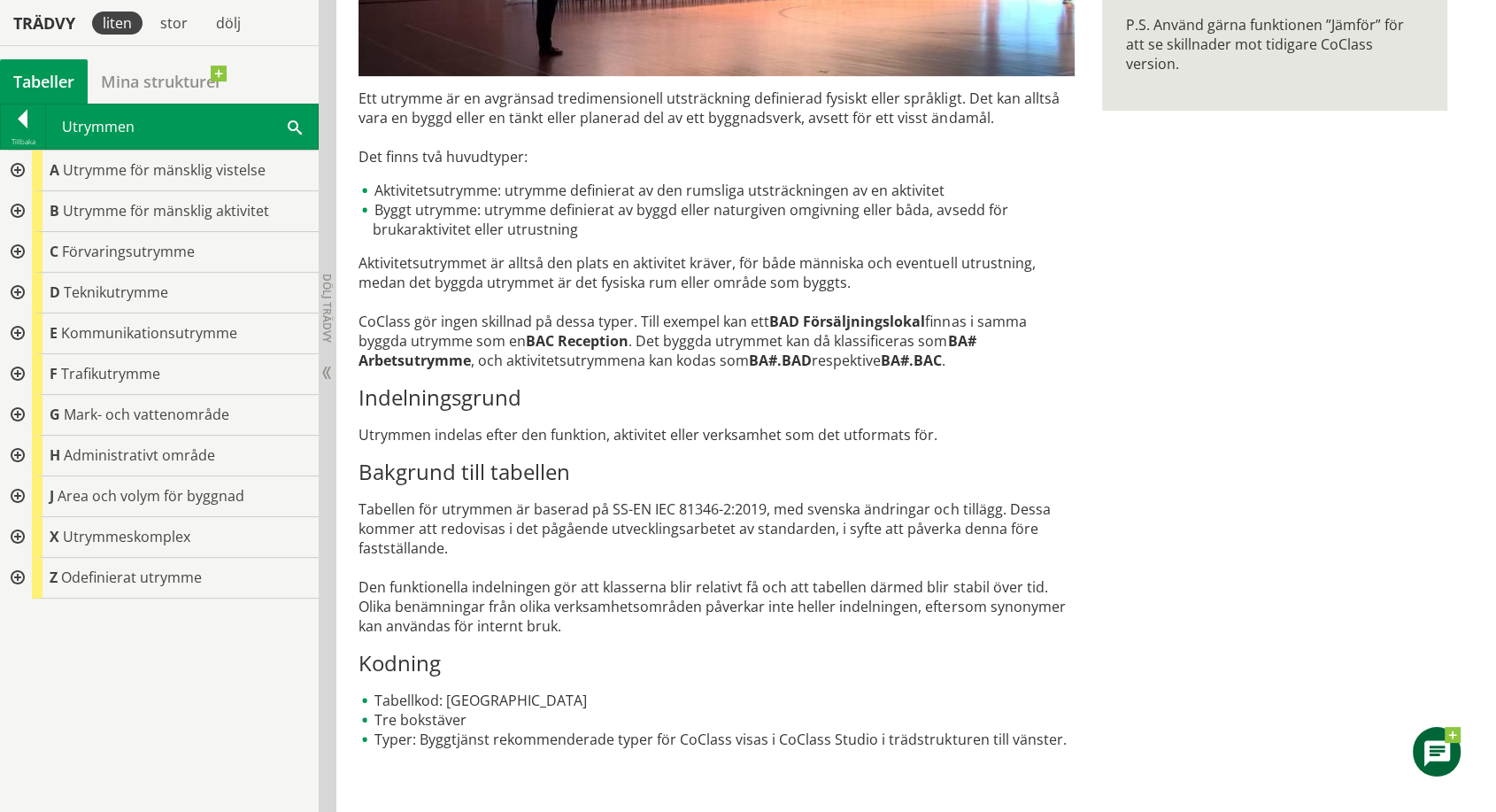
click at [15, 210] on div at bounding box center [16, 212] width 32 height 41
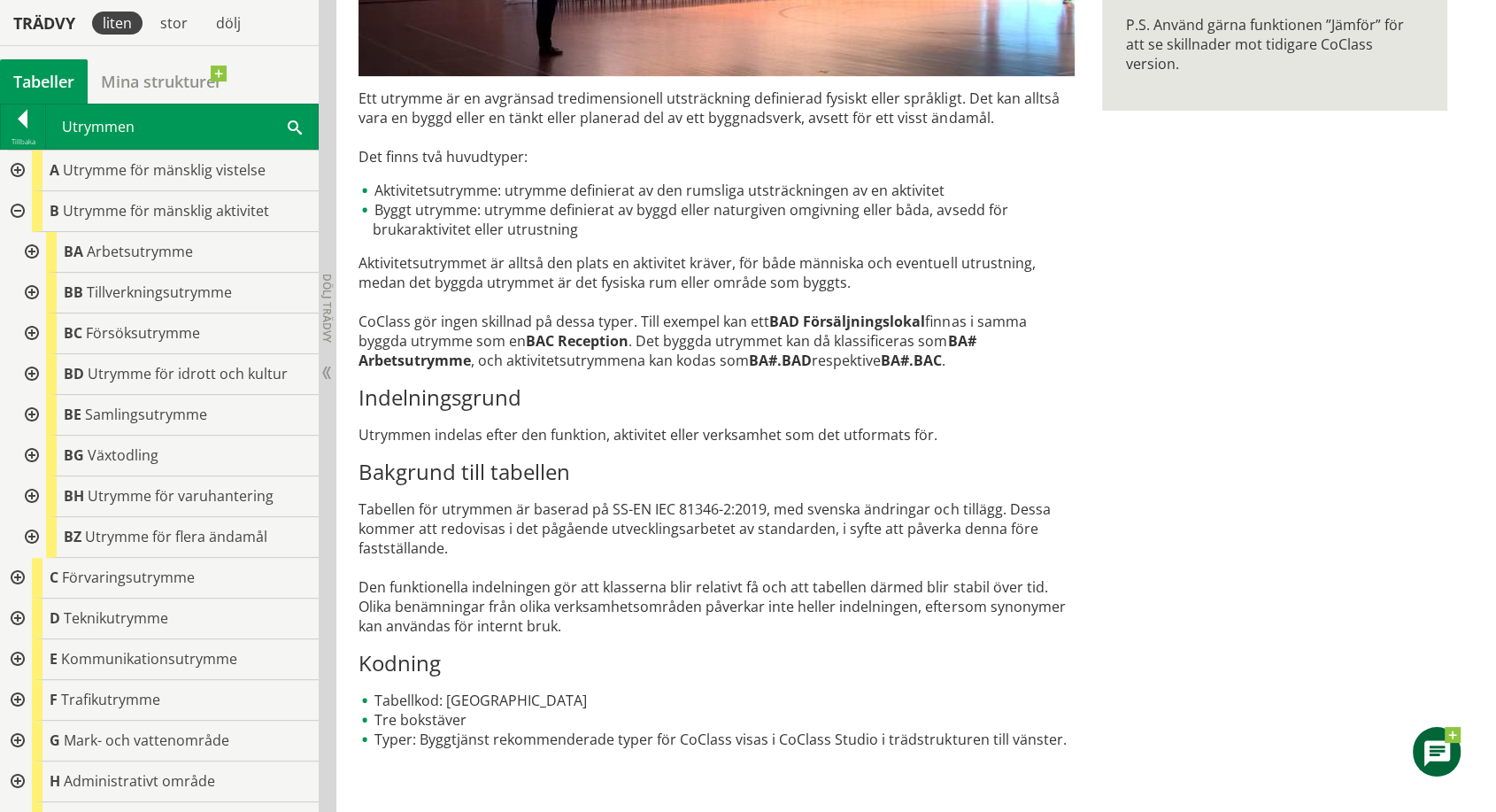
click at [34, 293] on div at bounding box center [30, 293] width 32 height 41
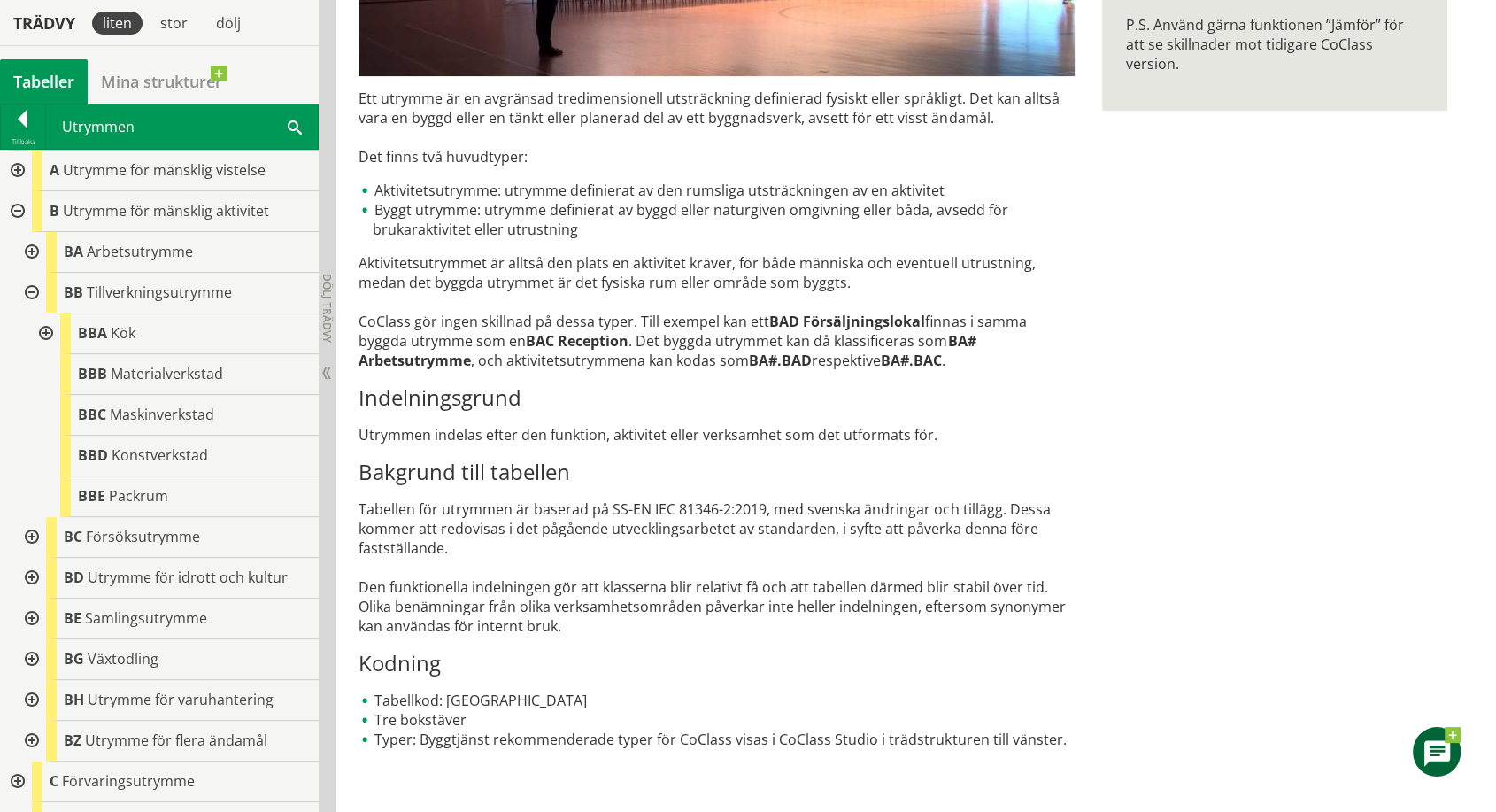
click at [32, 298] on div at bounding box center [30, 293] width 32 height 41
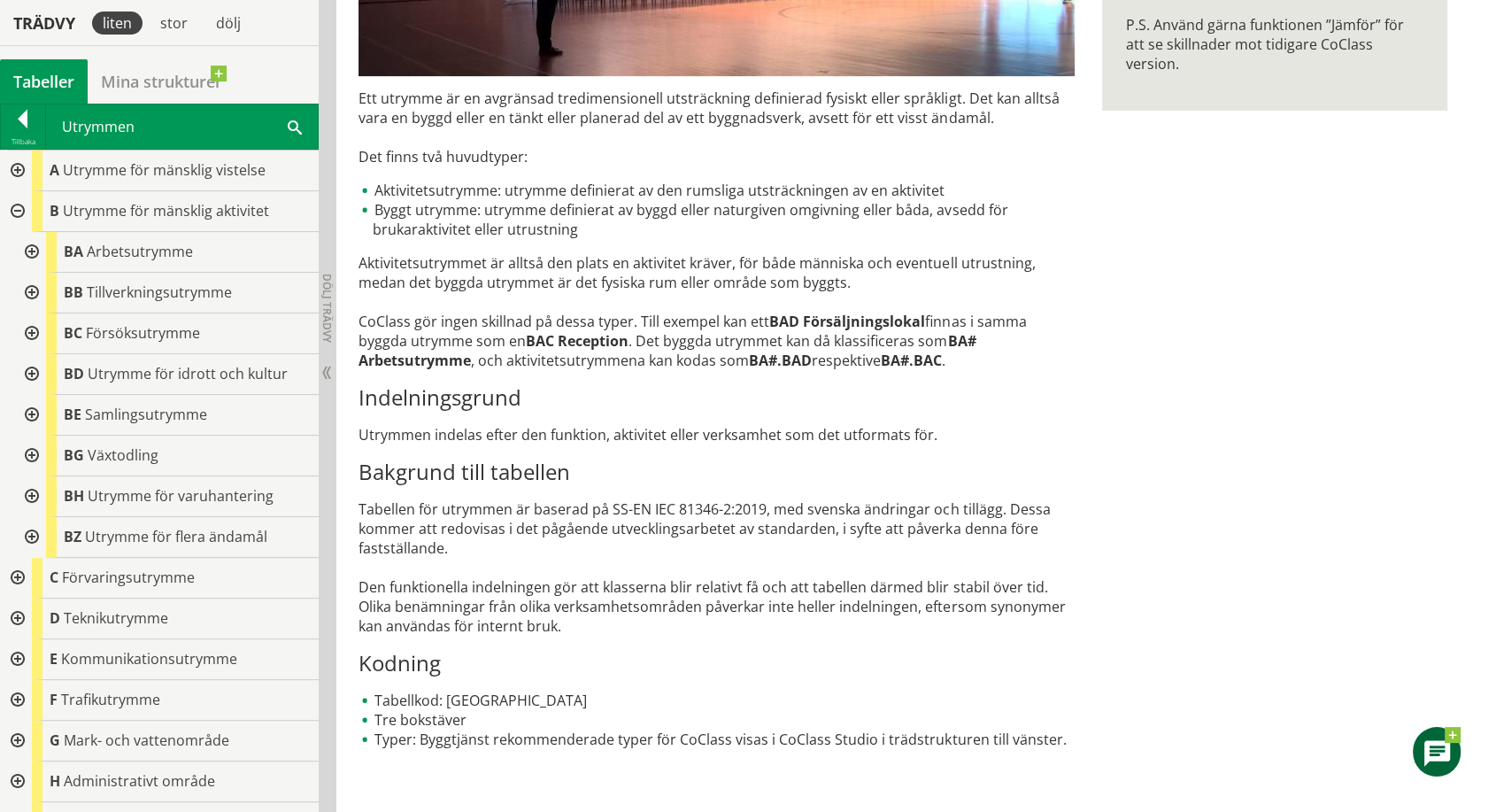
click at [32, 290] on div at bounding box center [30, 293] width 32 height 41
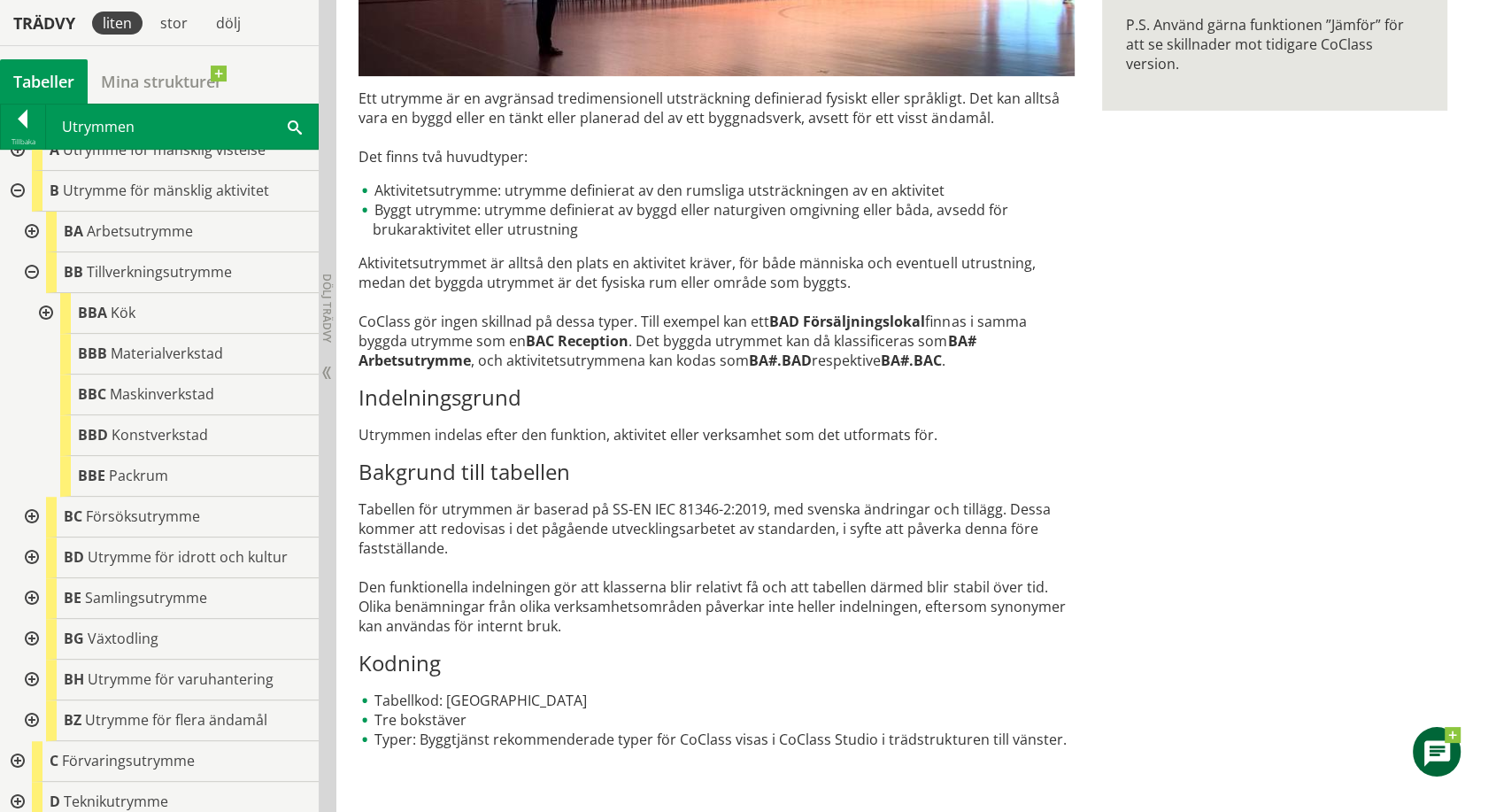
scroll to position [21, 0]
click at [31, 557] on div at bounding box center [30, 557] width 32 height 41
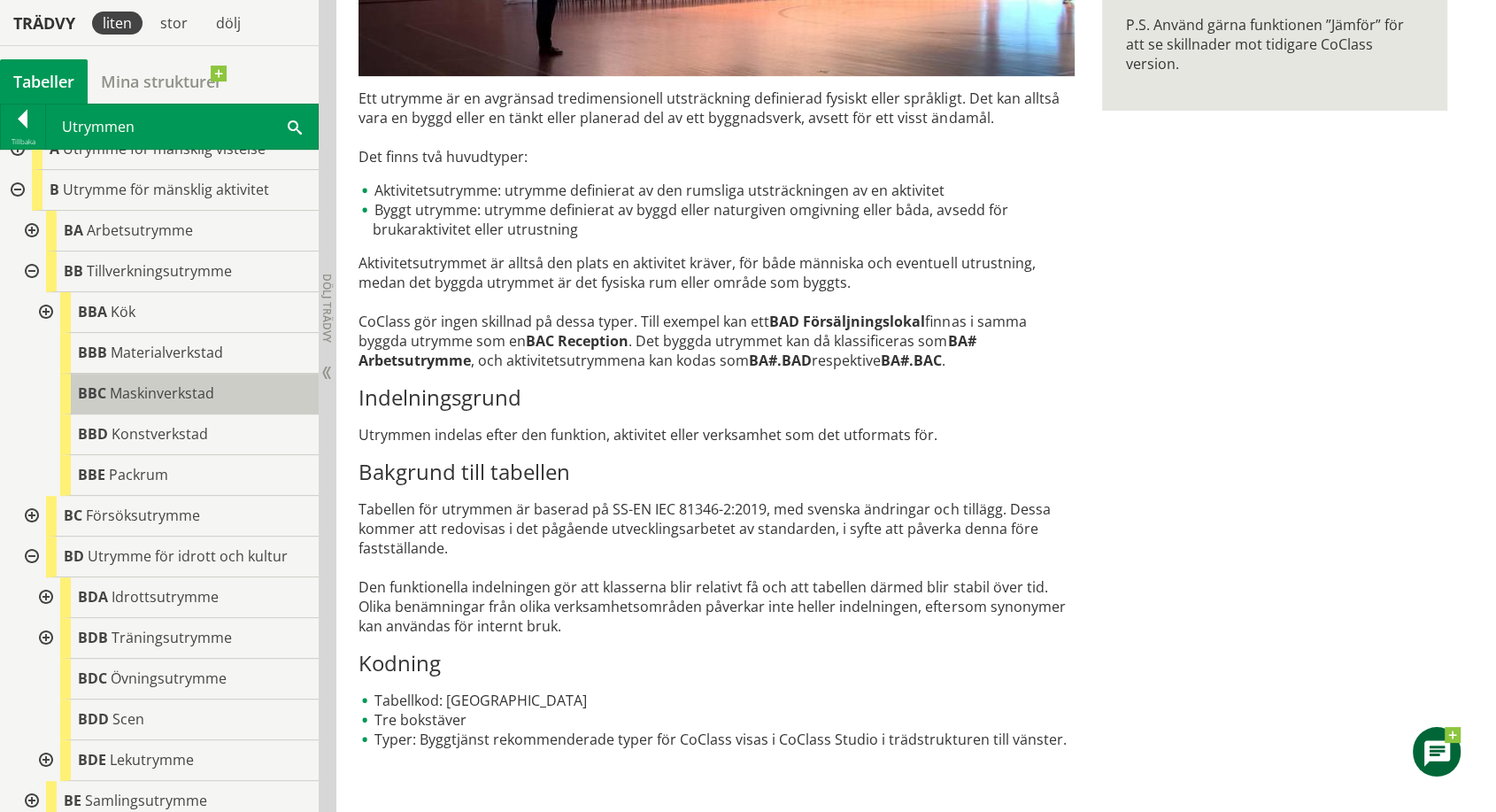
click at [144, 388] on span "Maskinverkstad" at bounding box center [161, 393] width 105 height 19
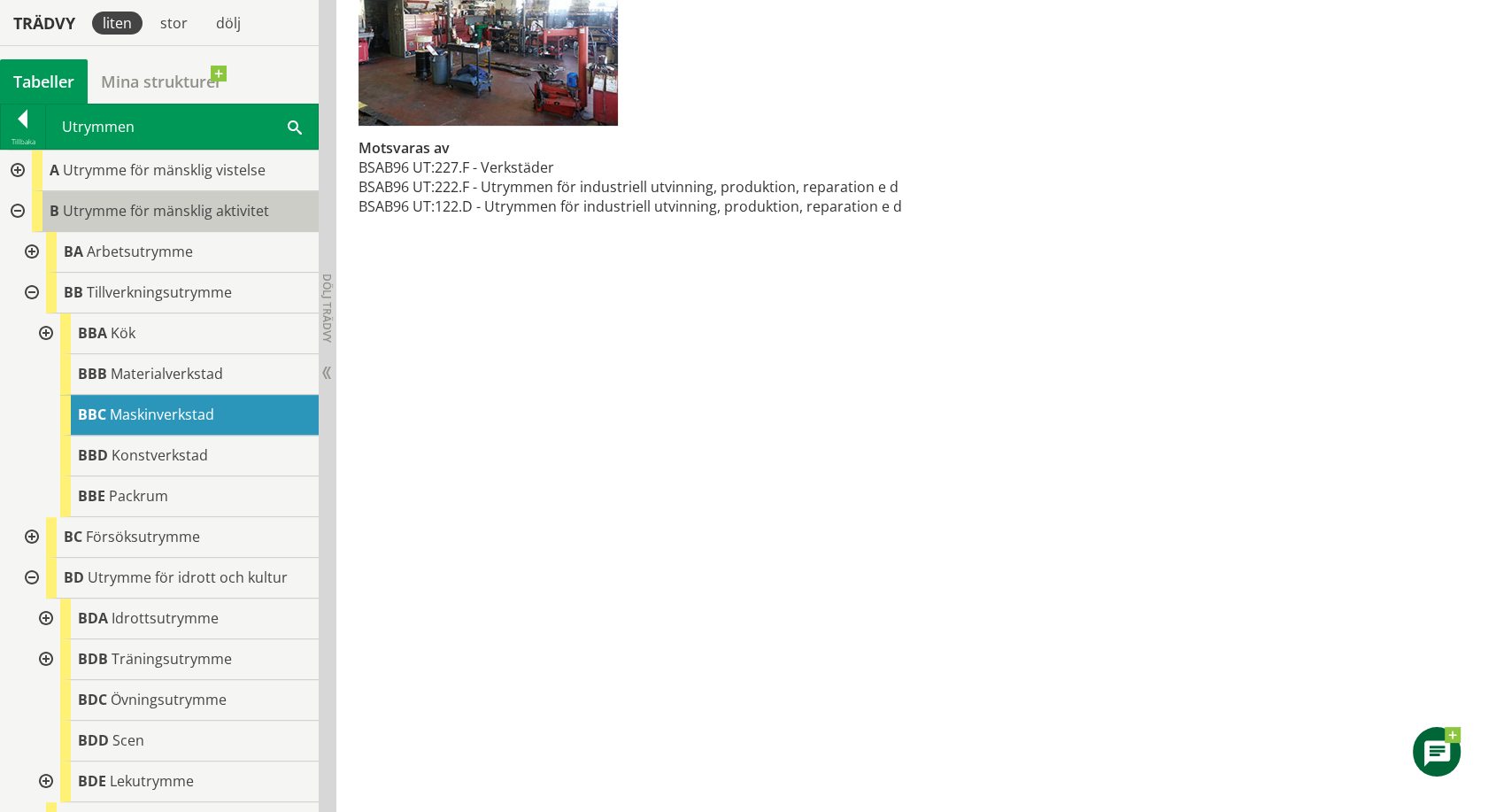
click at [152, 203] on span "Utrymme för mänsklig aktivitet" at bounding box center [166, 211] width 206 height 19
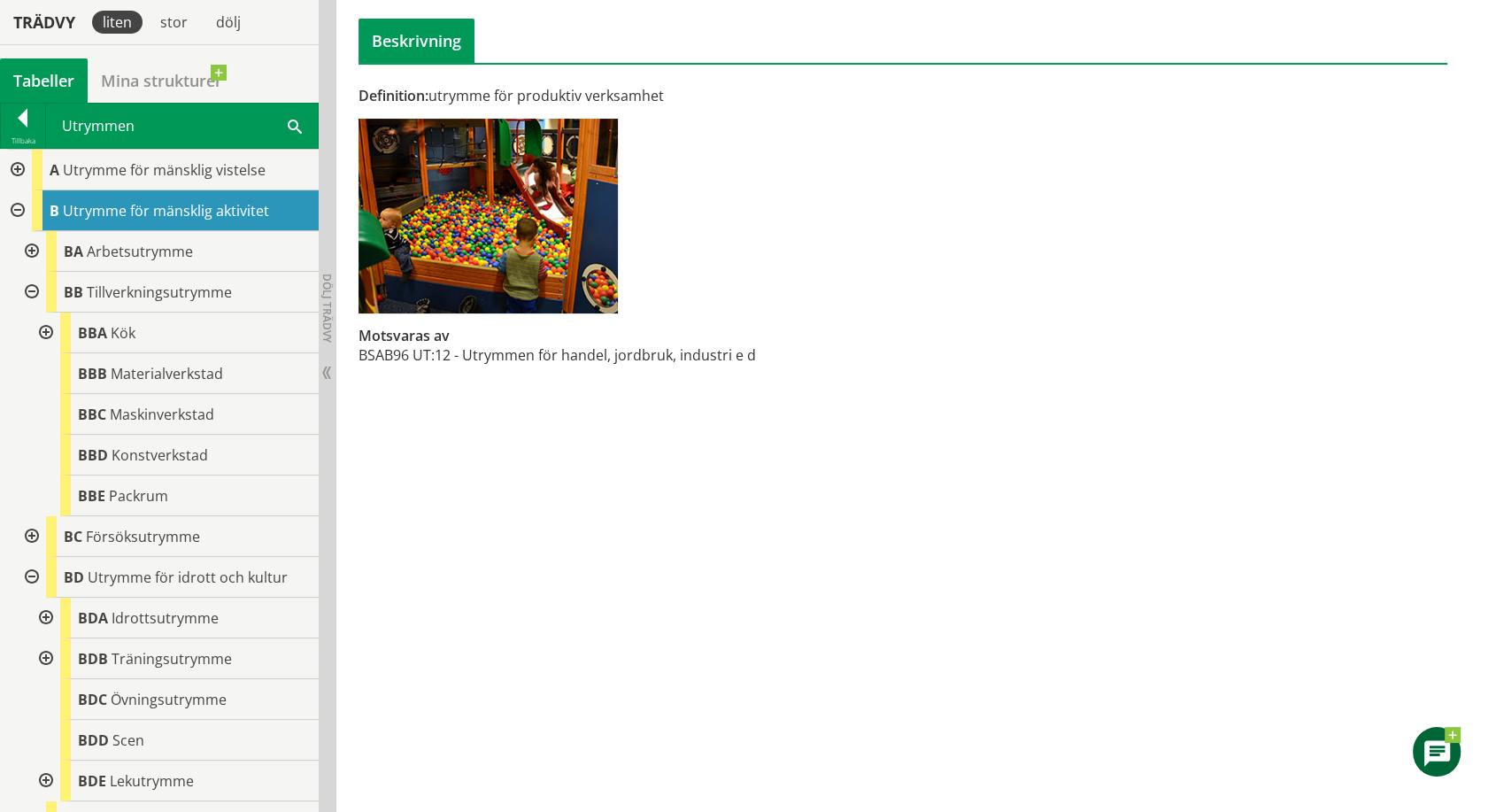
scroll to position [292, 0]
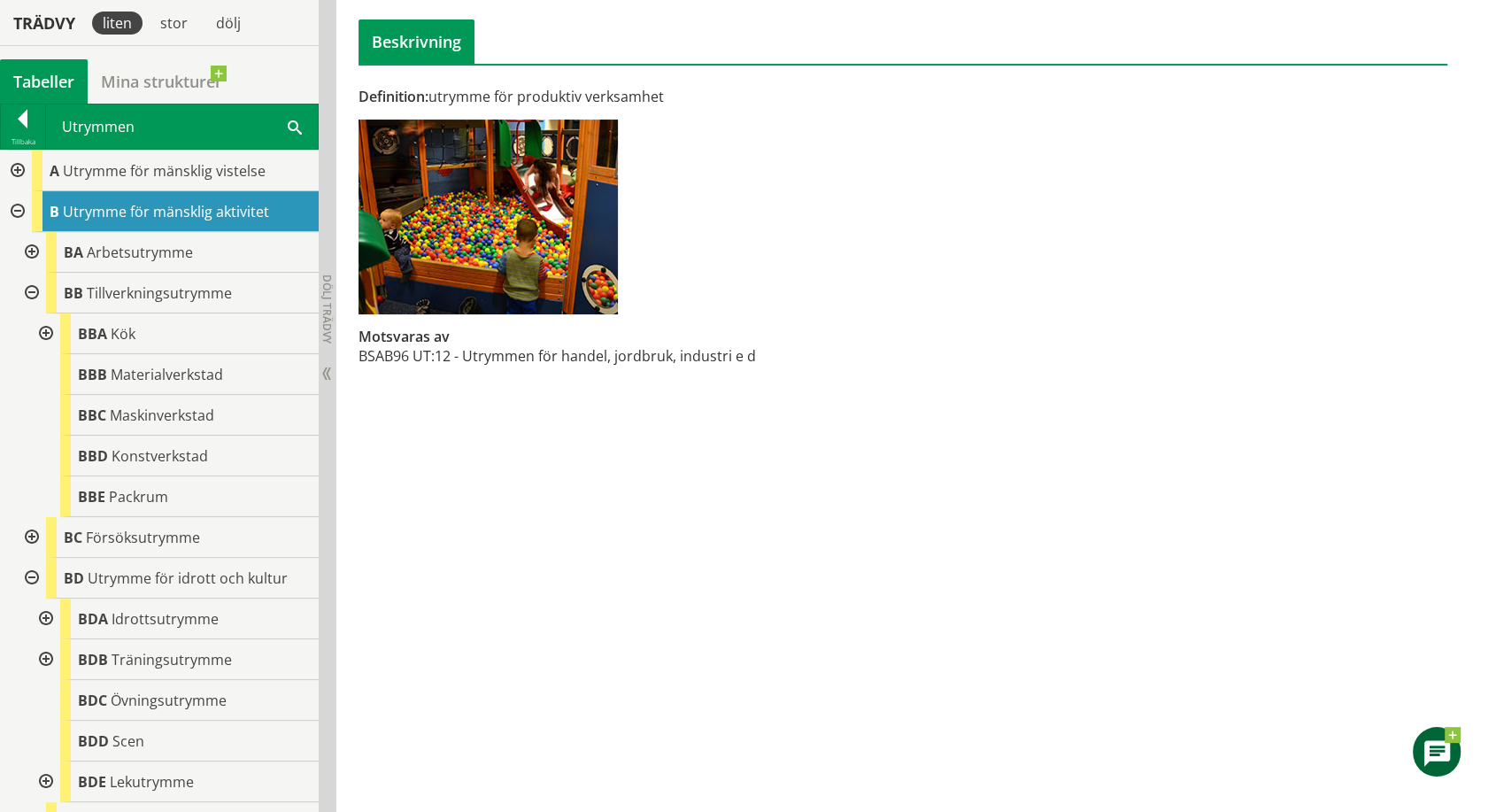
click at [14, 208] on div at bounding box center [16, 212] width 32 height 41
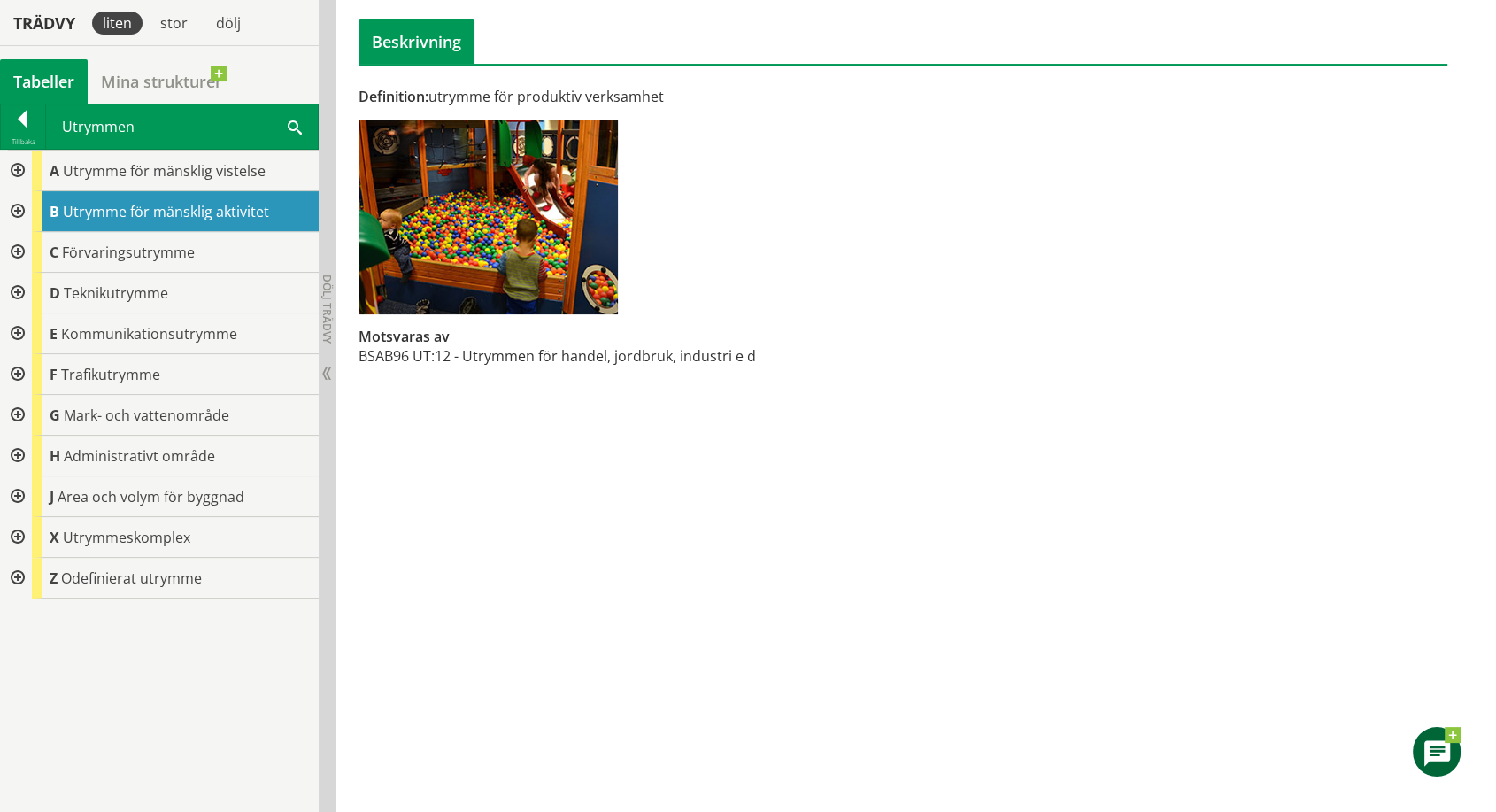
click at [21, 495] on div at bounding box center [16, 496] width 32 height 41
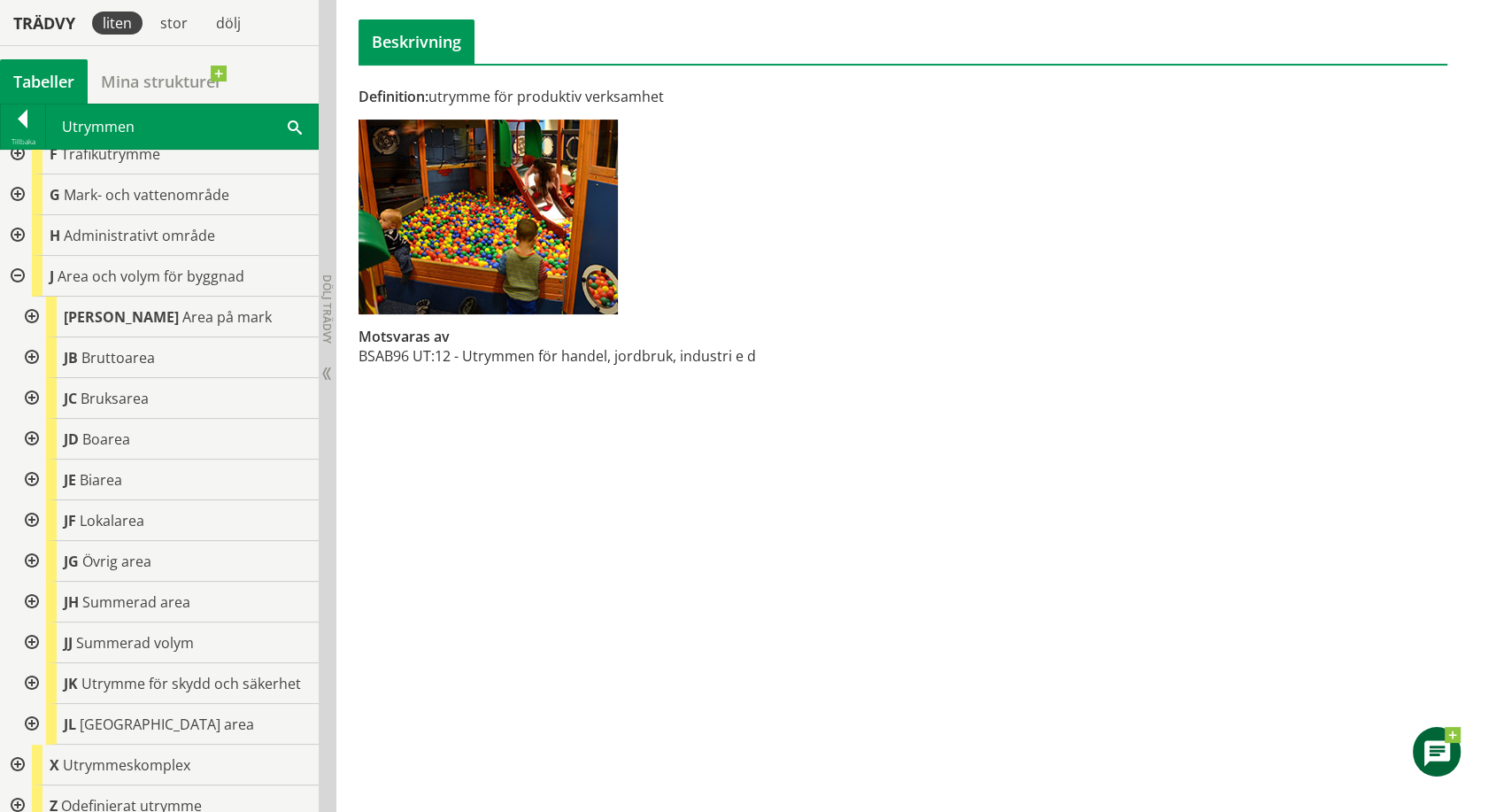
scroll to position [250, 0]
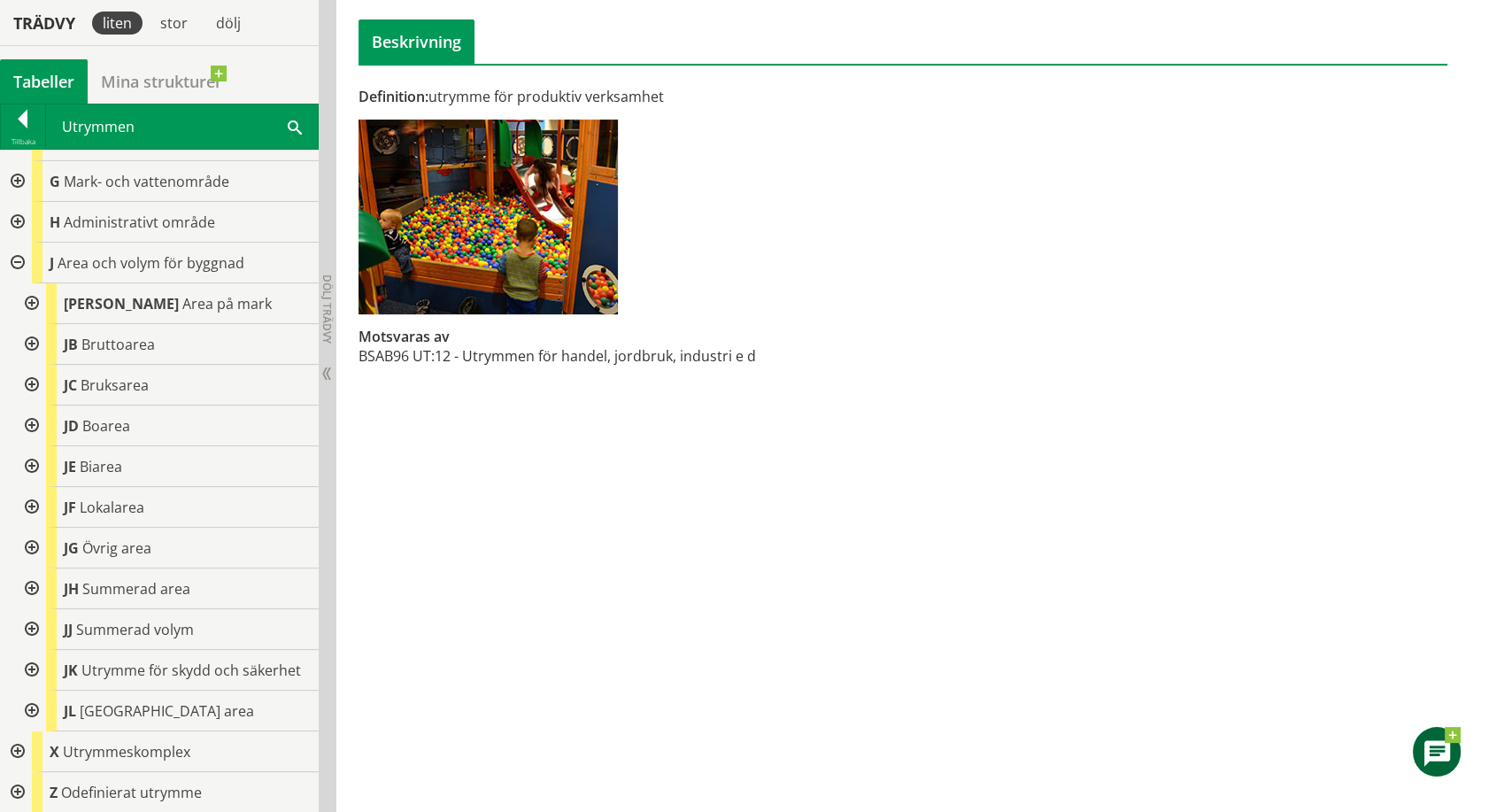
click at [29, 655] on div at bounding box center [30, 670] width 32 height 41
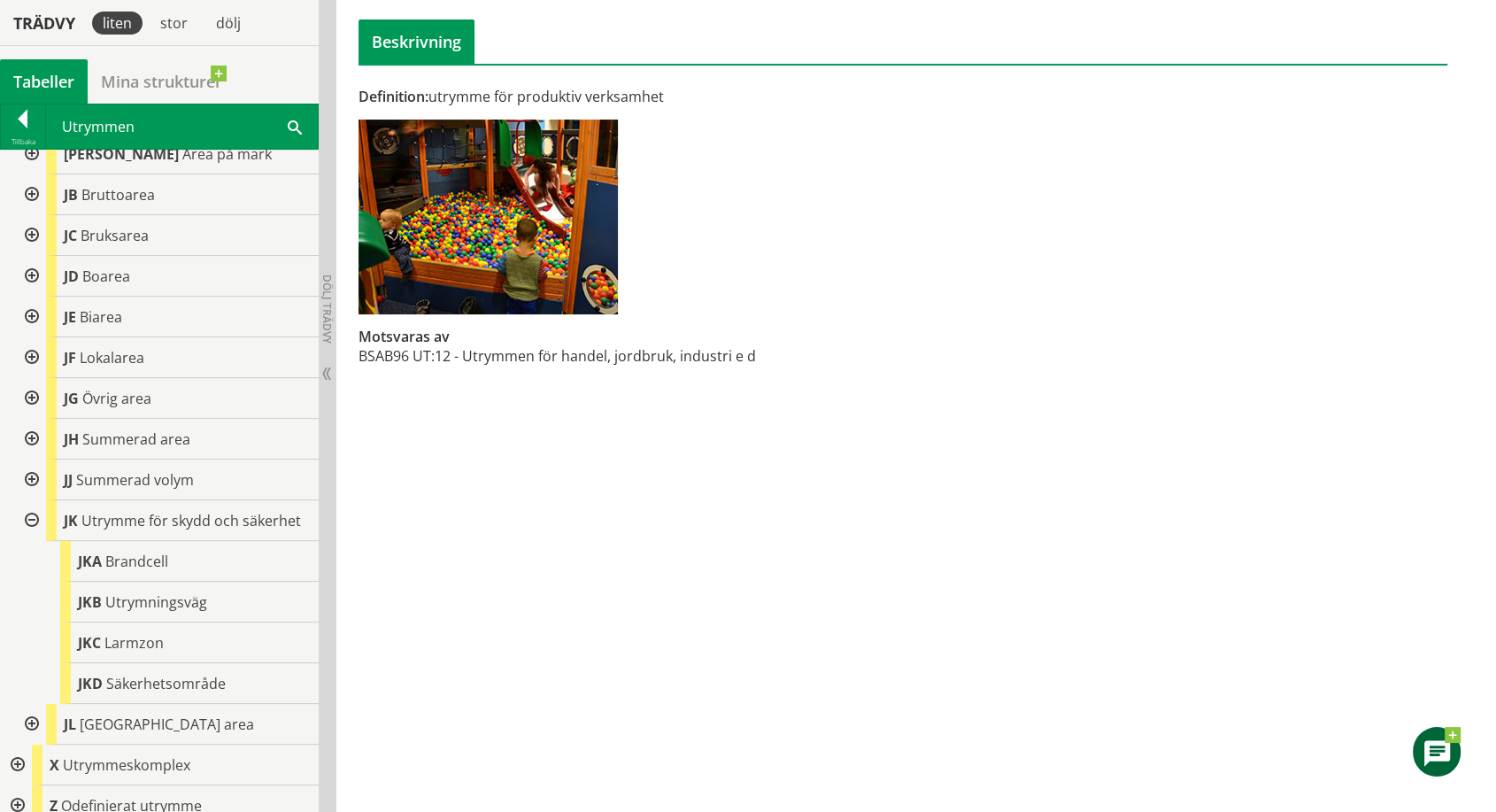
scroll to position [413, 0]
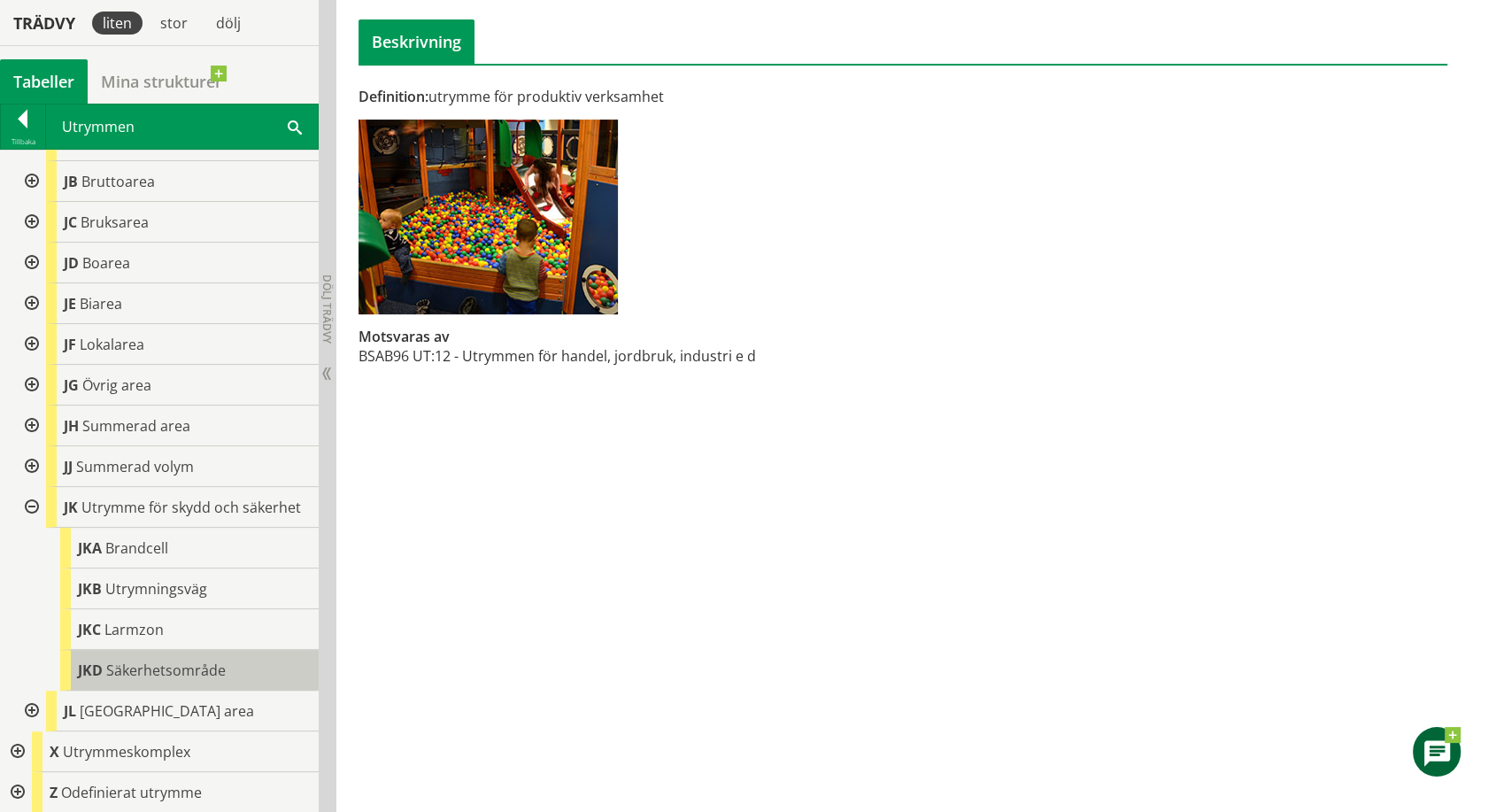
click at [122, 520] on body "AMA AMA Beskrivningsverktyg AMA Funktion BSAB Bygginfo Byggjura Byggkatalogen […" at bounding box center [748, 113] width 1496 height 812
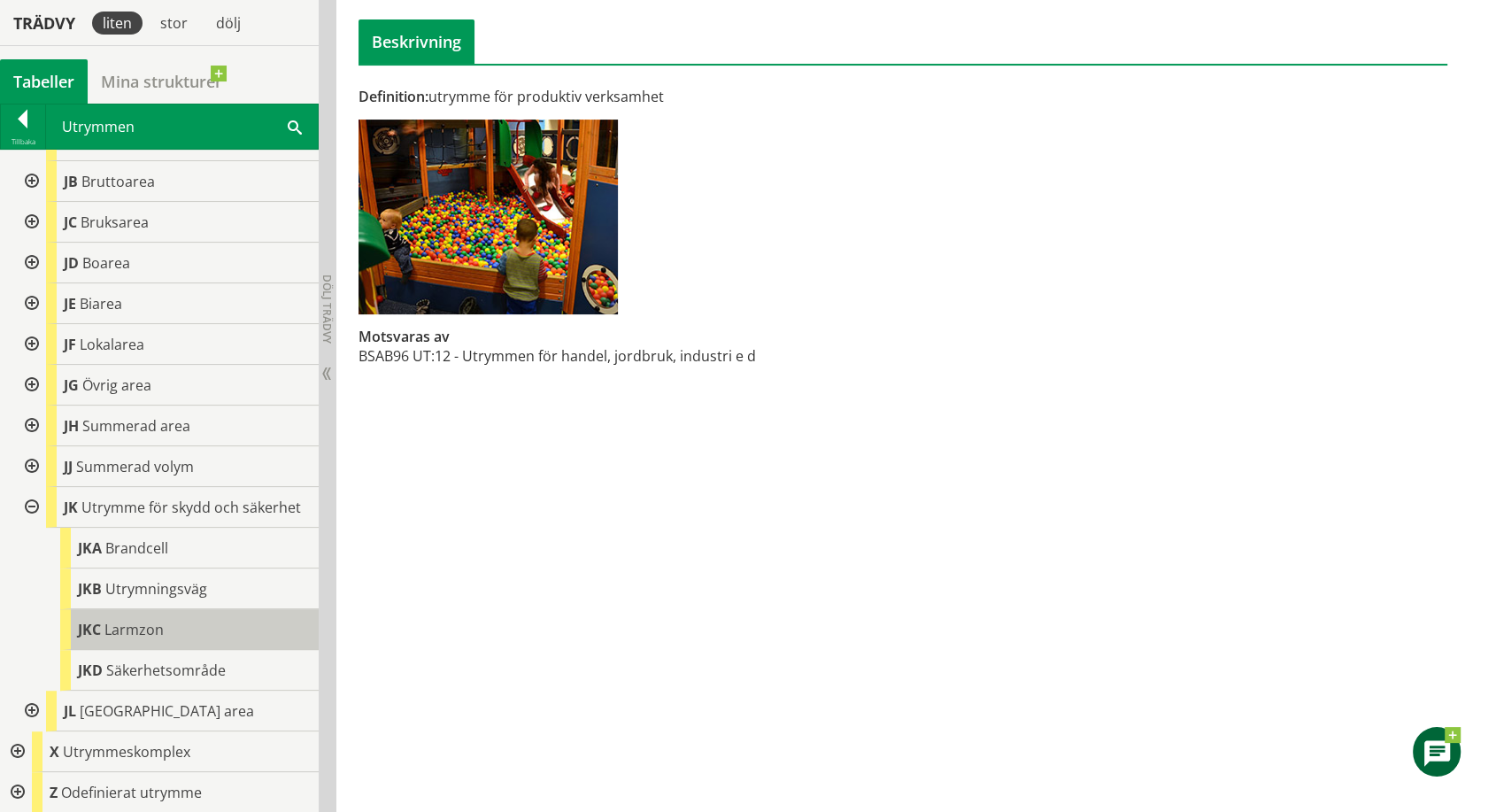
click at [140, 630] on span "Larmzon" at bounding box center [135, 629] width 59 height 19
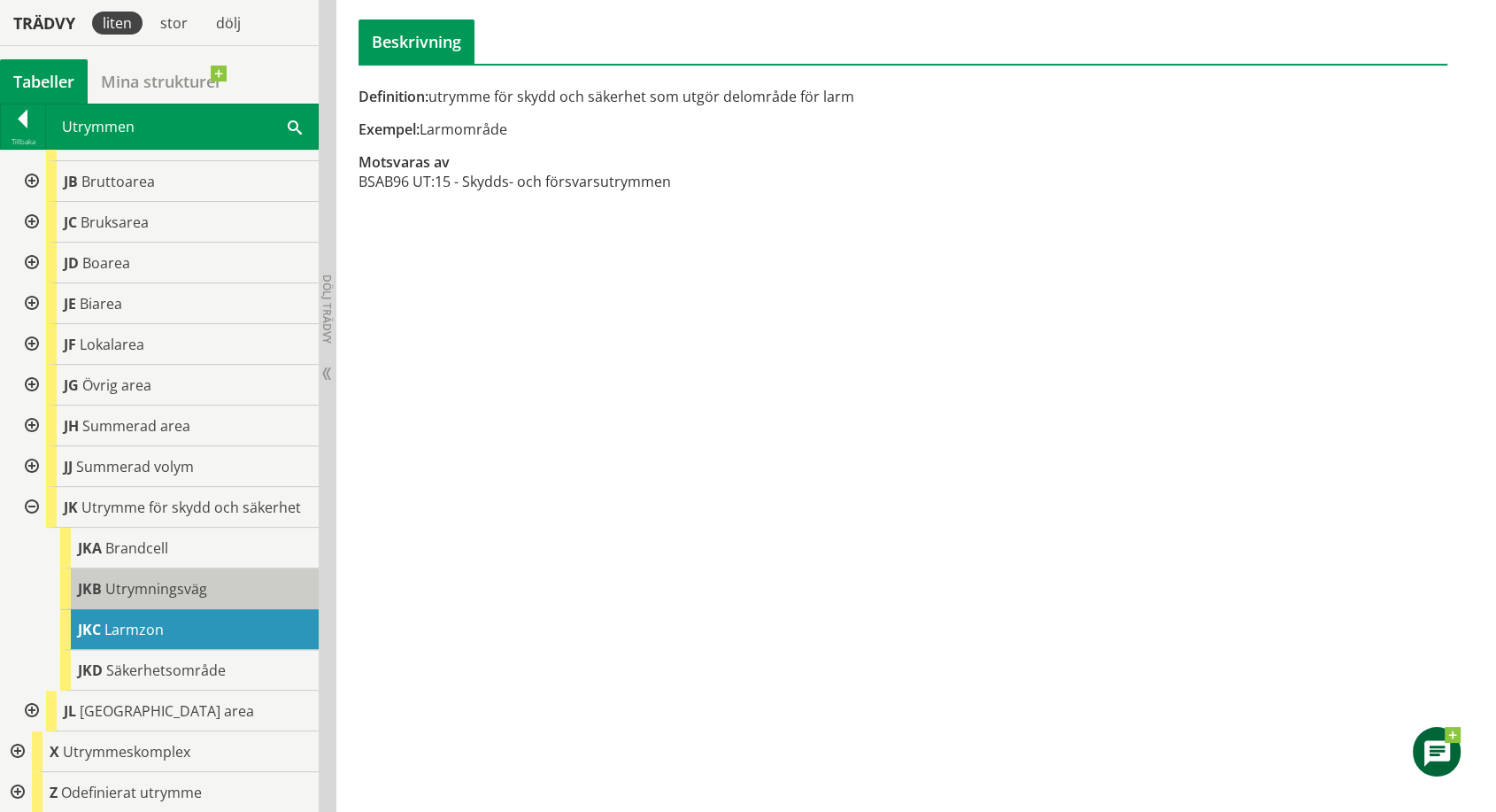
click at [142, 586] on span "Utrymningsväg" at bounding box center [157, 588] width 102 height 19
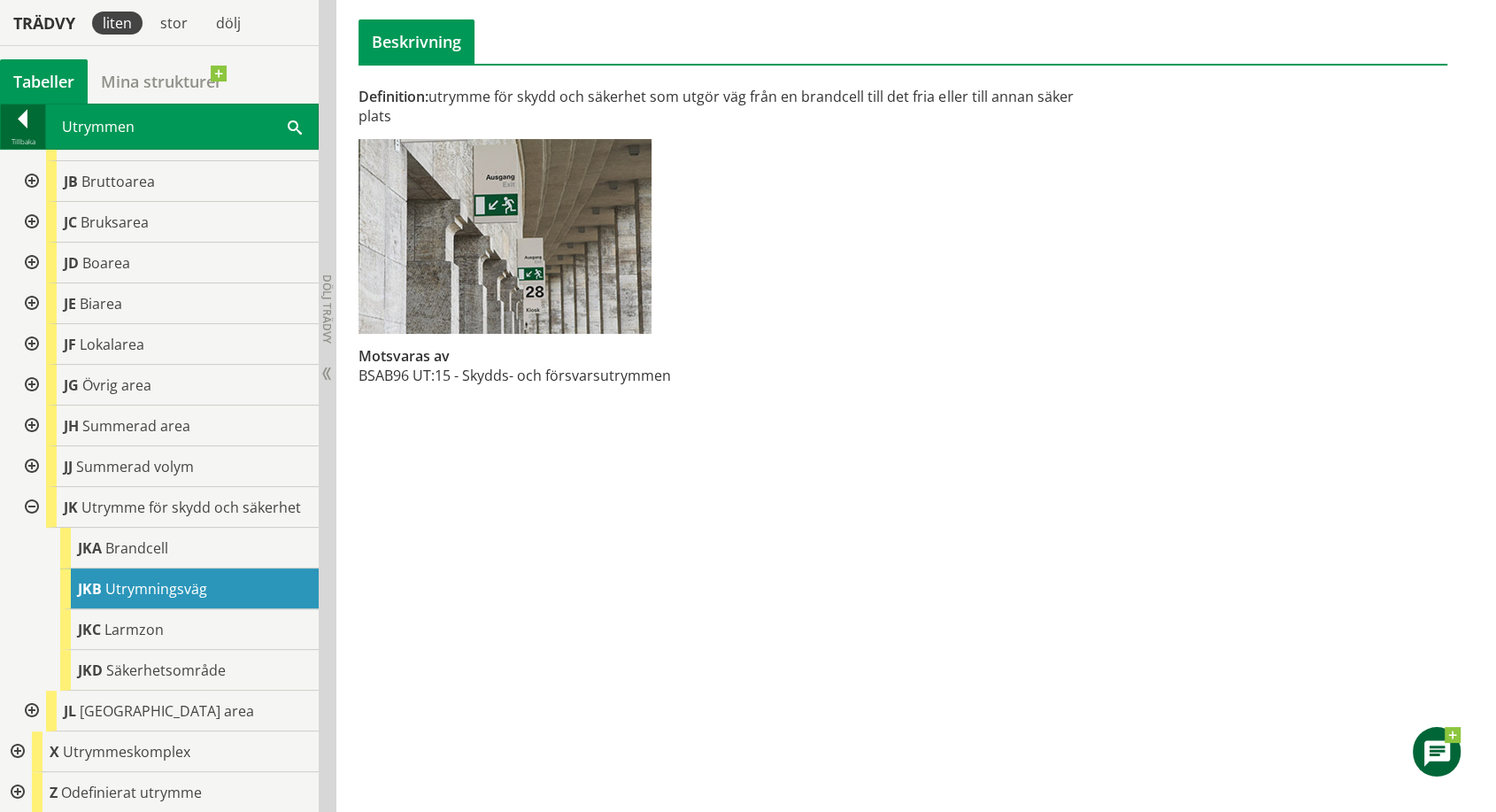
click at [24, 119] on div at bounding box center [23, 122] width 45 height 25
